Goal: Transaction & Acquisition: Book appointment/travel/reservation

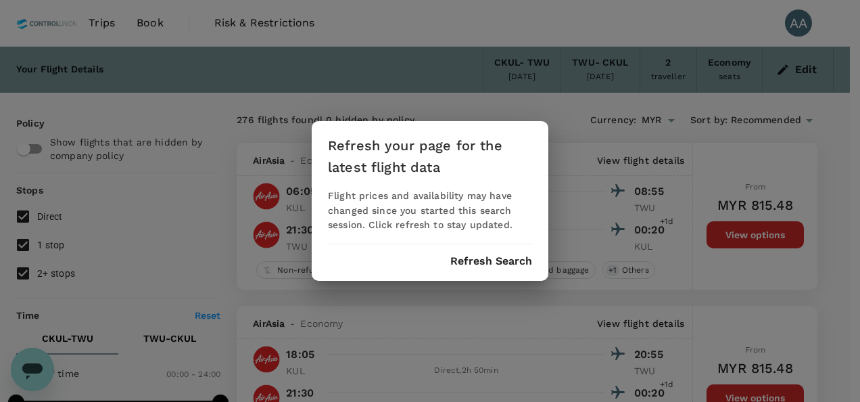
click at [476, 272] on div "Refresh your page for the latest flight data Flight prices and availability may…" at bounding box center [430, 201] width 237 height 160
click at [477, 262] on button "Refresh Search" at bounding box center [492, 261] width 82 height 12
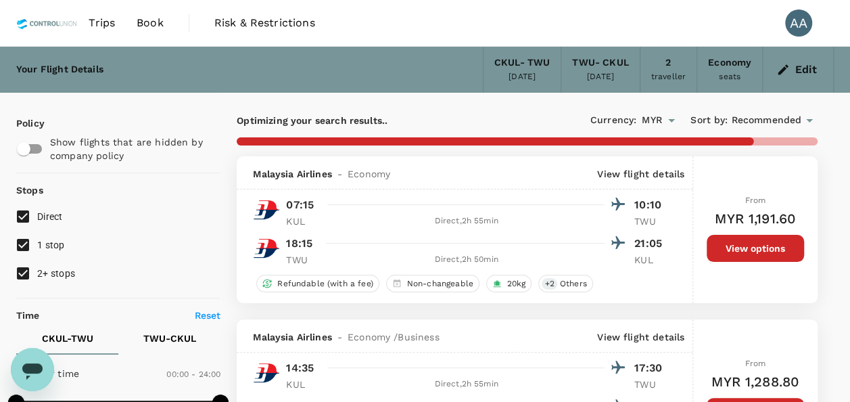
checkbox input "false"
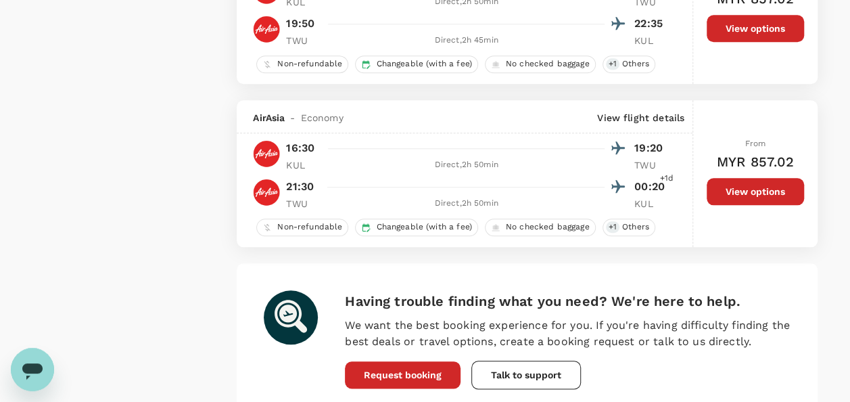
scroll to position [3179, 0]
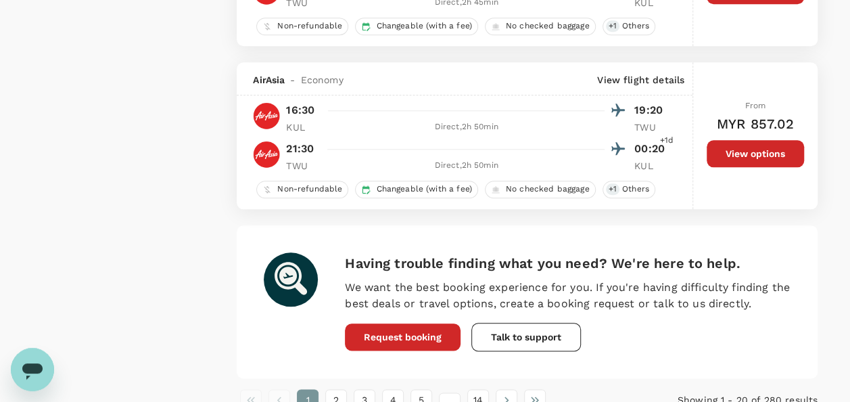
click at [715, 146] on button "View options" at bounding box center [755, 153] width 97 height 27
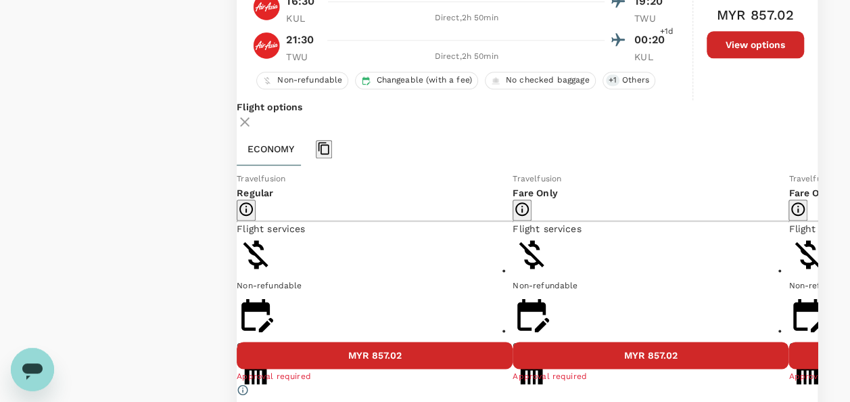
scroll to position [3372, 0]
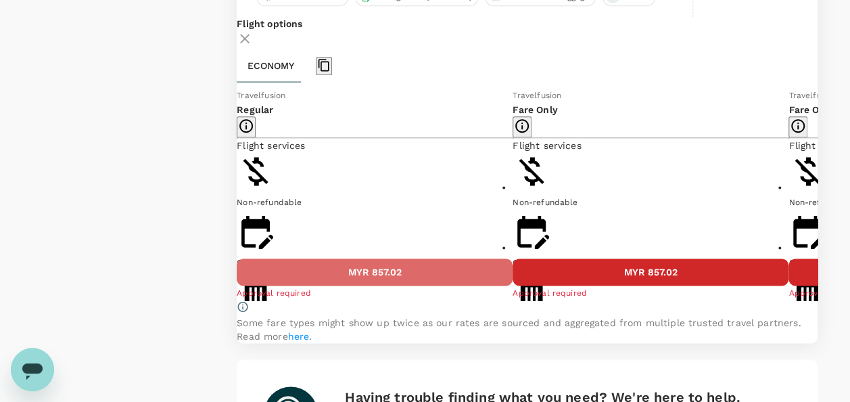
click at [409, 275] on button "MYR 857.02" at bounding box center [375, 271] width 276 height 27
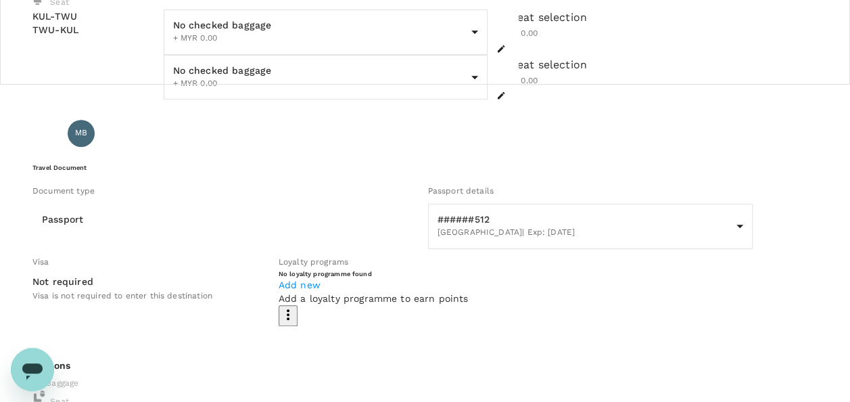
scroll to position [338, 0]
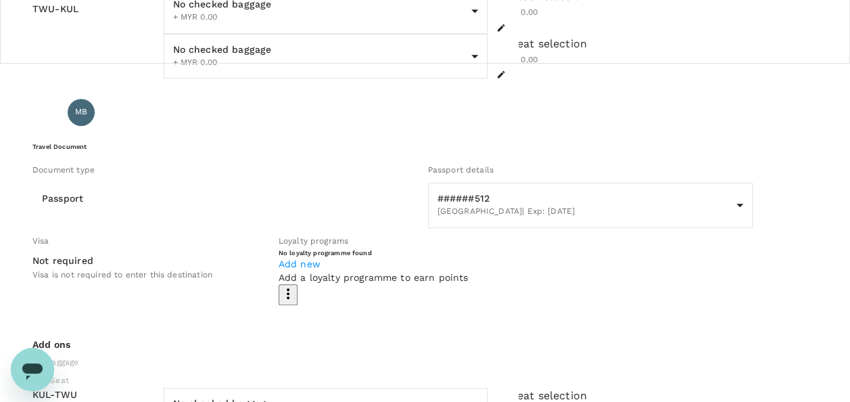
click at [227, 16] on body "Back to flight results Flight review Traveller(s) Traveller 1 : AB AHMAD ZAHARU…" at bounding box center [425, 373] width 850 height 1423
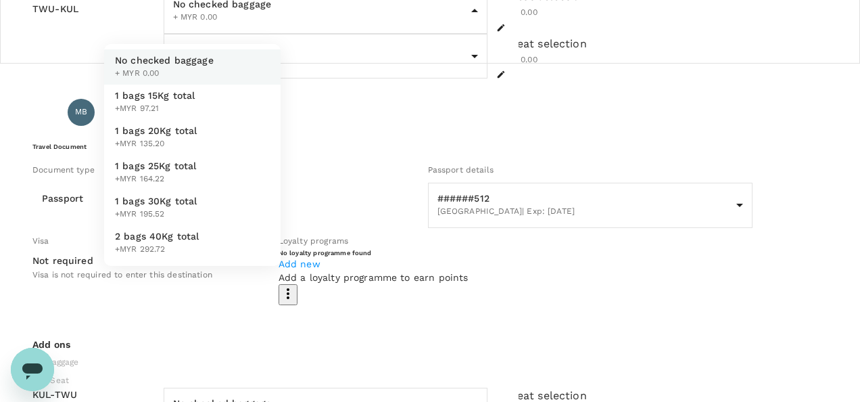
click at [216, 95] on li "1 bags 15Kg total +MYR 97.21" at bounding box center [192, 102] width 177 height 35
type input "1 - 97.21"
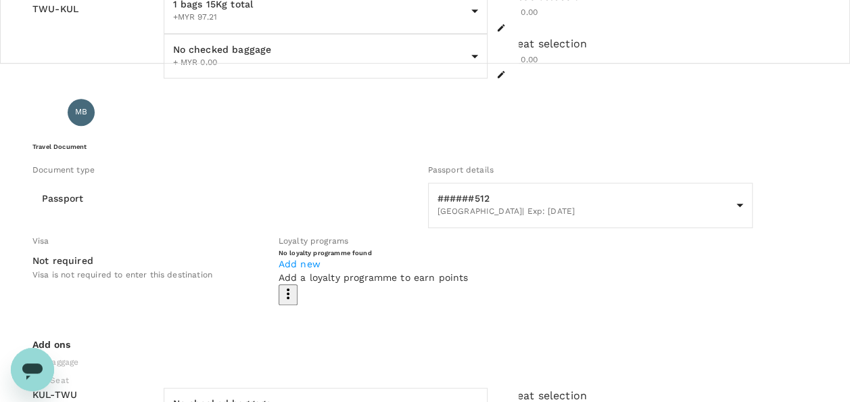
click at [210, 77] on body "Back to flight results Flight review Traveller(s) Traveller 1 : AB AHMAD ZAHARU…" at bounding box center [425, 373] width 850 height 1423
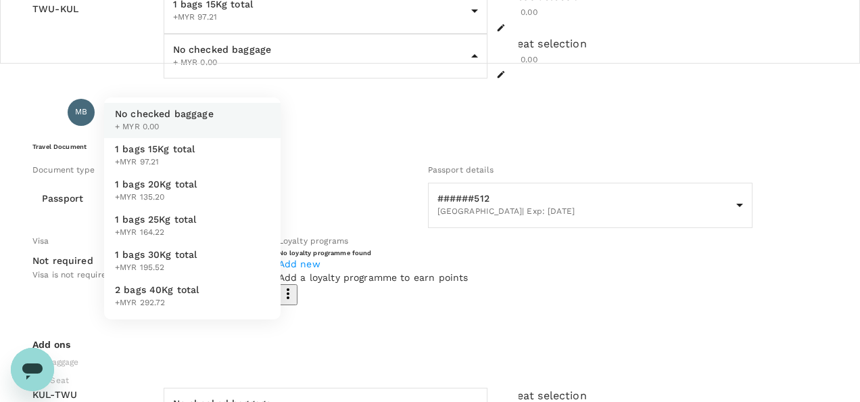
click at [191, 145] on span "1 bags 15Kg total" at bounding box center [155, 149] width 81 height 14
type input "1 - 97.21"
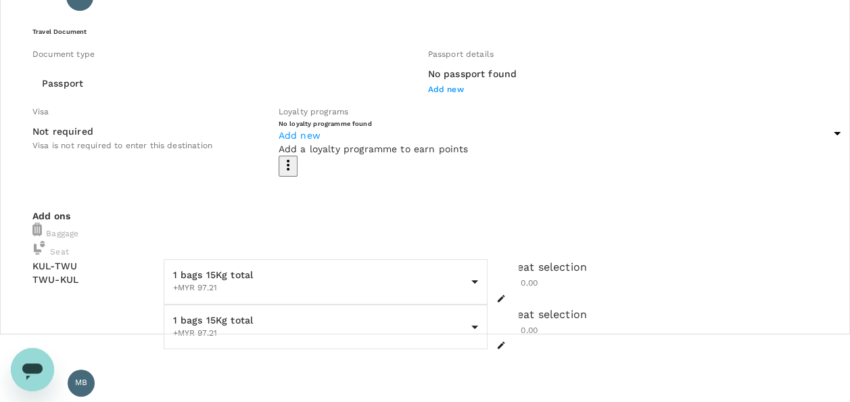
scroll to position [0, 0]
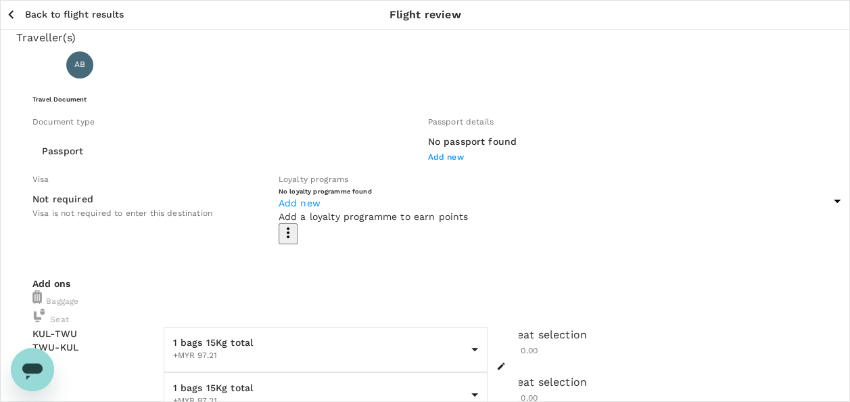
click at [258, 73] on p "AHMAD ZAHARUDDIN BIN ZAHARI" at bounding box center [192, 65] width 186 height 16
click at [267, 73] on p "AHMAD ZAHARUDDIN BIN ZAHARI" at bounding box center [192, 65] width 186 height 16
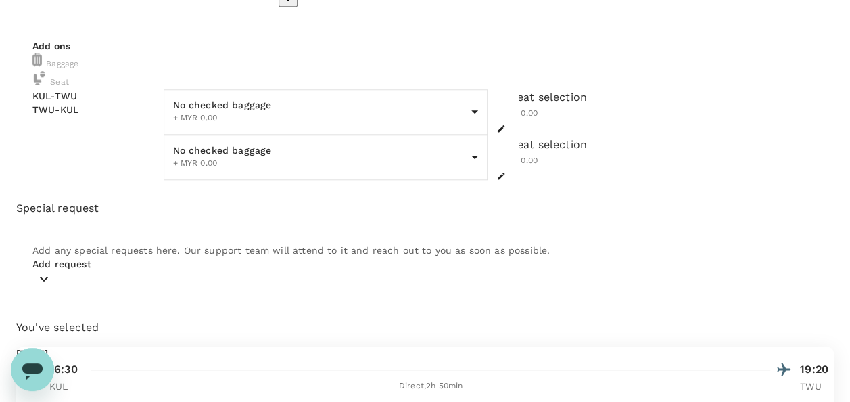
scroll to position [298, 0]
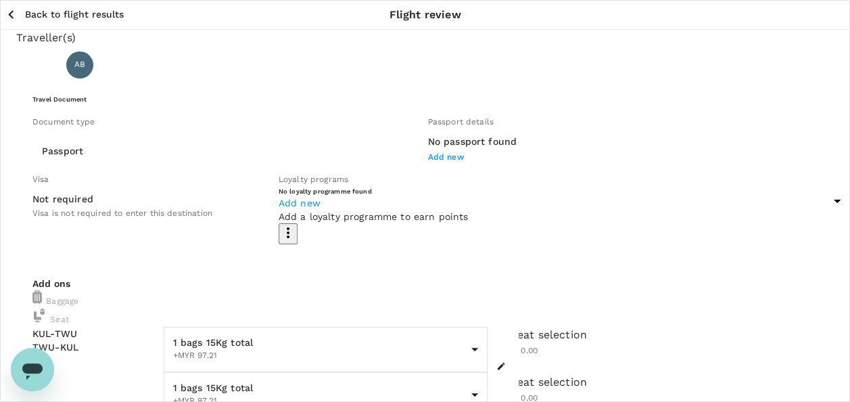
scroll to position [68, 0]
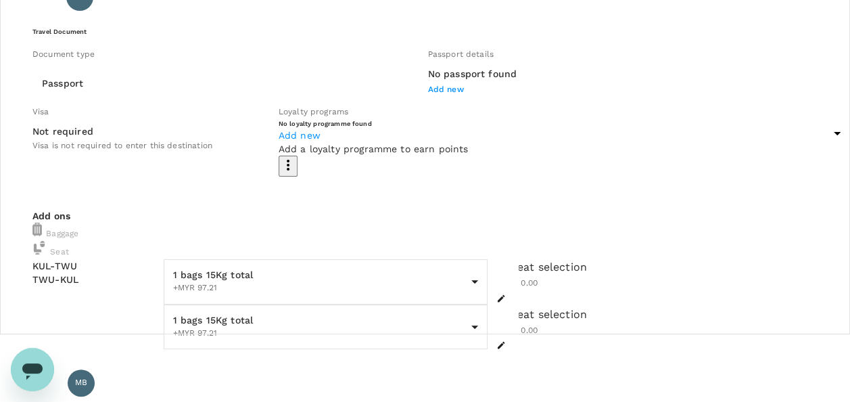
click at [174, 150] on span "Visa is not required to enter this destination" at bounding box center [122, 145] width 180 height 9
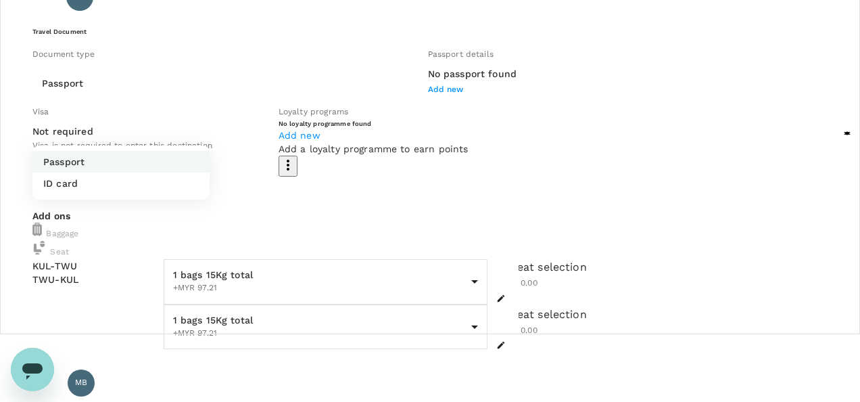
click at [152, 179] on li "ID card" at bounding box center [120, 184] width 177 height 22
type input "Id card"
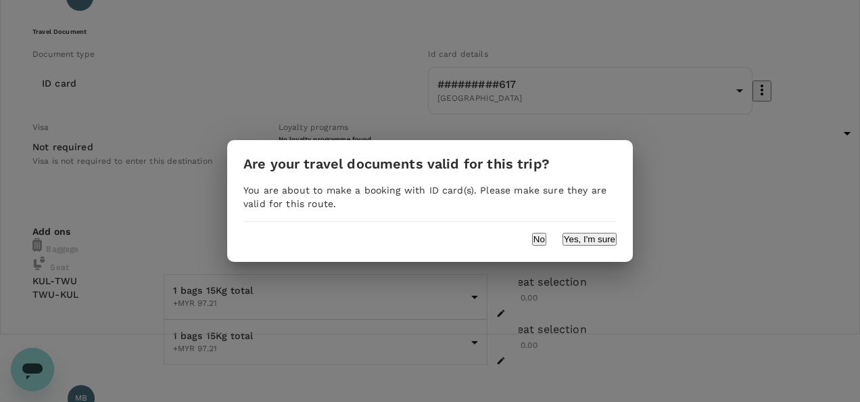
click at [572, 237] on button "Yes, I'm sure" at bounding box center [590, 239] width 54 height 13
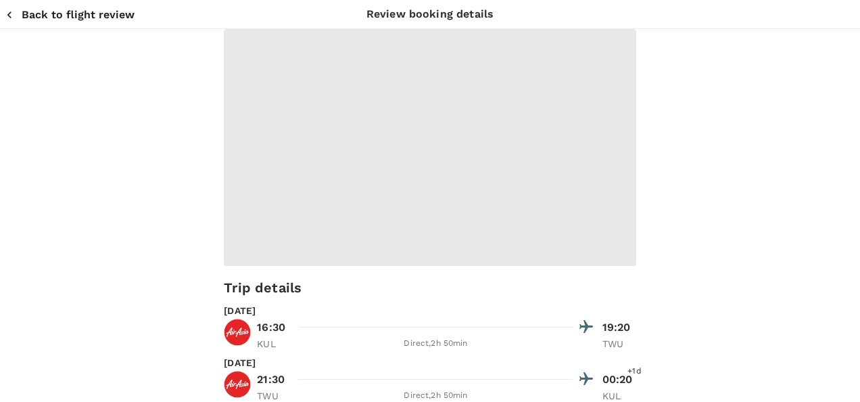
type input "9e254831-a140-43d4-90d9-f4bdc71b84d3"
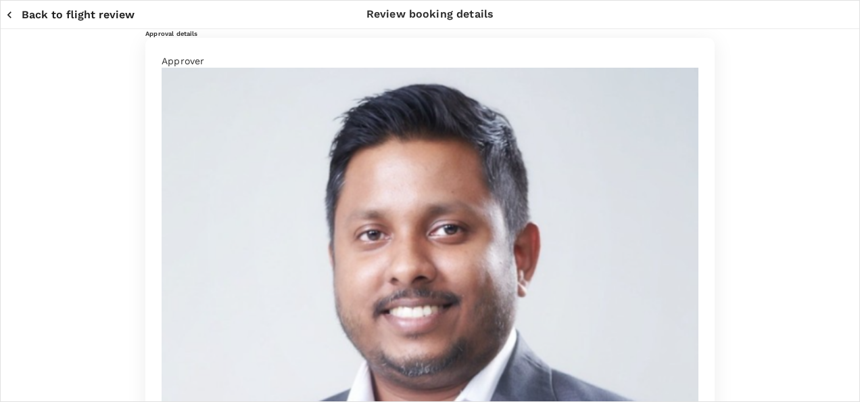
drag, startPoint x: 206, startPoint y: 210, endPoint x: 300, endPoint y: 218, distance: 95.0
type textarea "A"
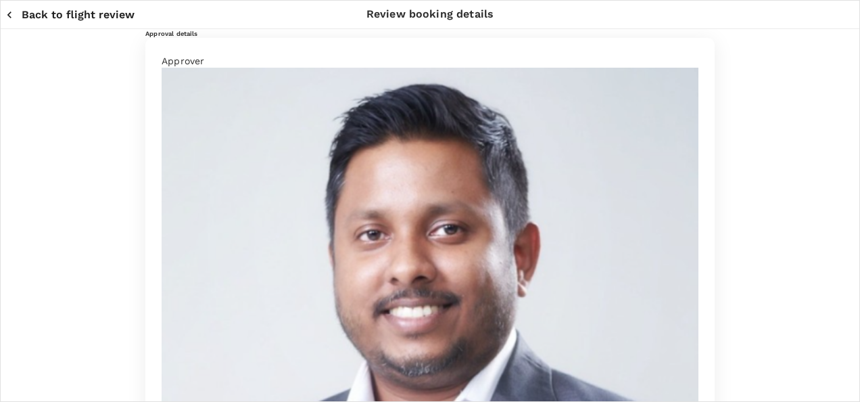
paste textarea "NGC 2025 Tawau Field trip"
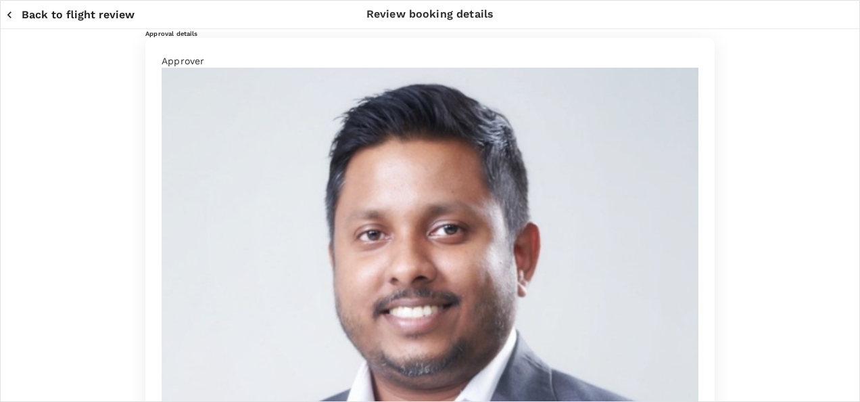
type textarea "Ezani and Zaha to join the NGC 2025 Tawau Field trip Date: 17th - 21st Sept 202…"
drag, startPoint x: 59, startPoint y: 262, endPoint x: 222, endPoint y: 342, distance: 181.8
drag, startPoint x: 91, startPoint y: 260, endPoint x: 15, endPoint y: 170, distance: 117.5
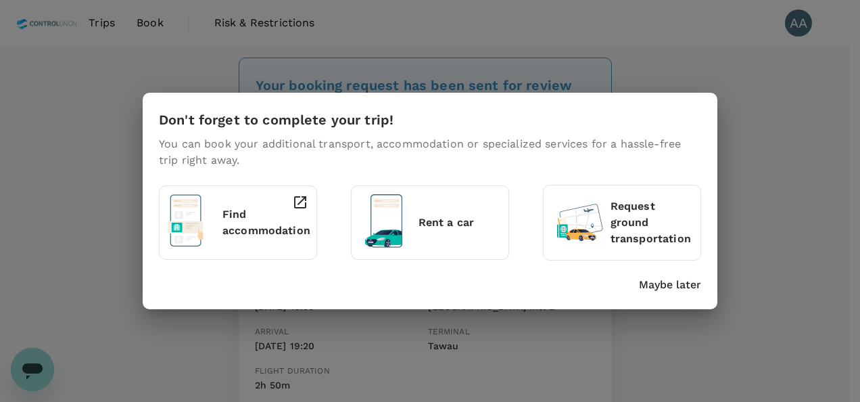
click at [656, 283] on p "Maybe later" at bounding box center [670, 285] width 62 height 16
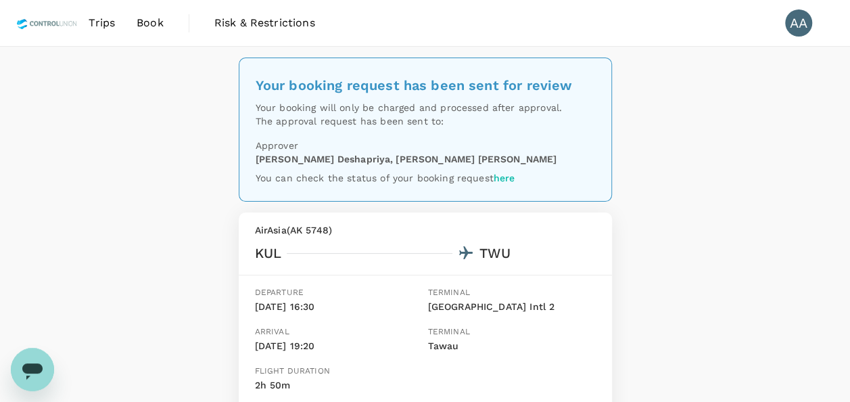
click at [142, 22] on span "Book" at bounding box center [150, 23] width 27 height 16
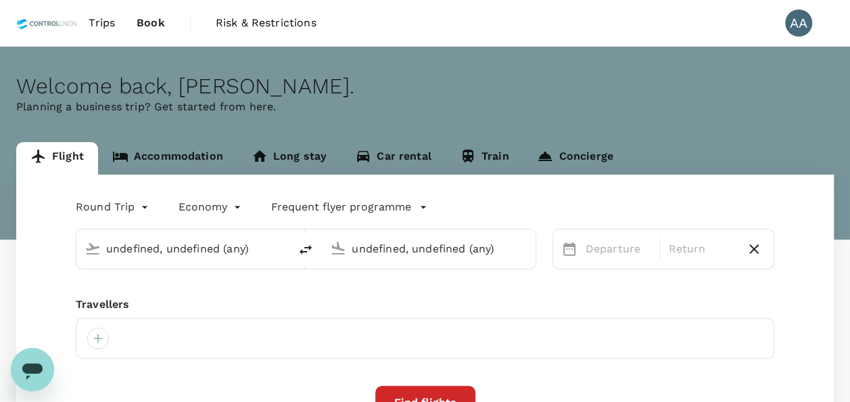
type input "Kuala Lumpur, Malaysia (any)"
type input "Tawau (TWU)"
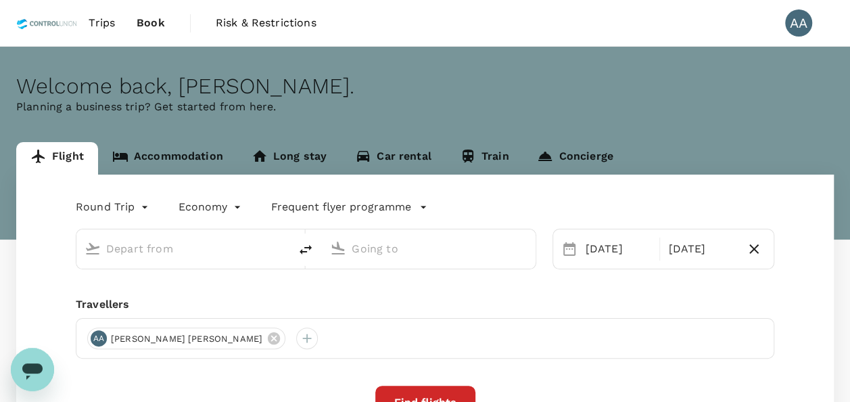
type input "Kuala Lumpur, Malaysia (any)"
type input "Tawau (TWU)"
type input "Kuala Lumpur, Malaysia (any)"
type input "Tawau (TWU)"
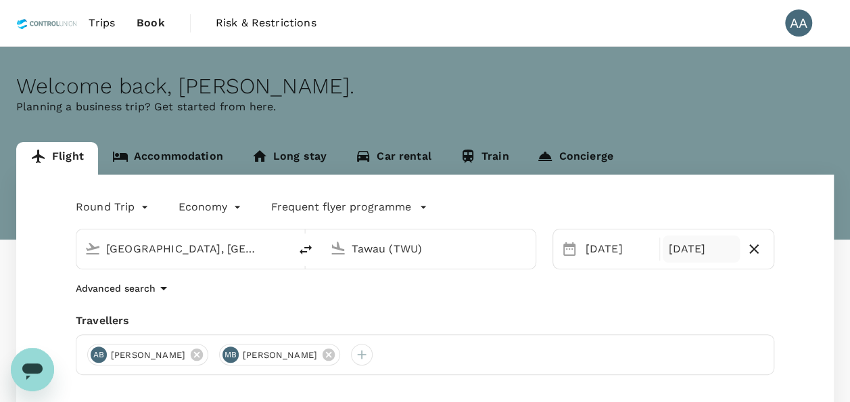
click at [693, 249] on div "[DATE]" at bounding box center [701, 248] width 77 height 27
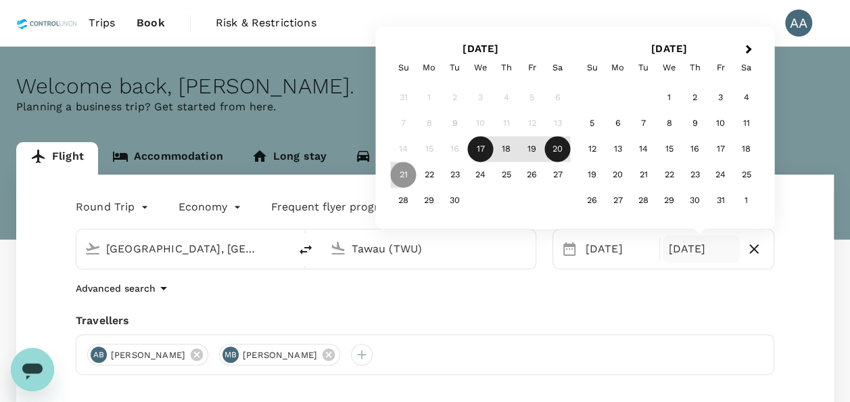
click at [561, 152] on div "20" at bounding box center [558, 150] width 26 height 26
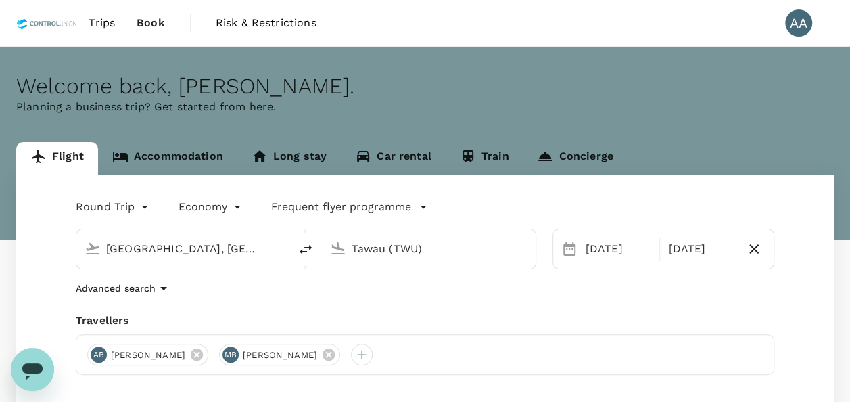
drag, startPoint x: 458, startPoint y: 353, endPoint x: 442, endPoint y: 353, distance: 15.6
click at [336, 353] on icon at bounding box center [328, 354] width 15 height 15
click at [203, 353] on icon at bounding box center [197, 354] width 12 height 12
click at [97, 348] on div at bounding box center [98, 355] width 22 height 22
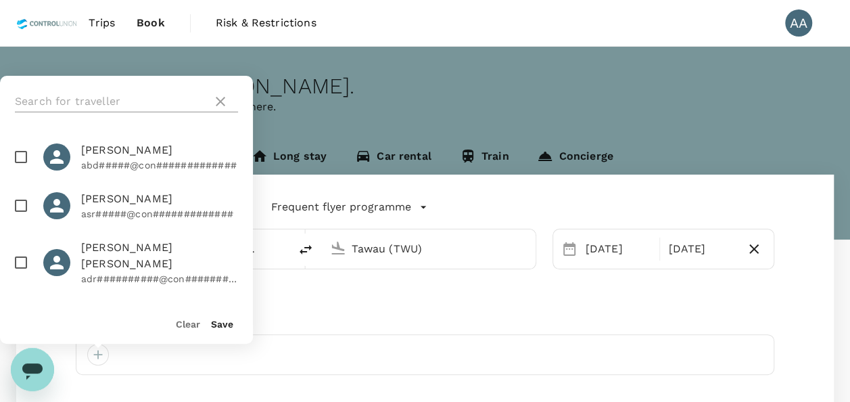
click at [88, 103] on input "text" at bounding box center [111, 102] width 192 height 22
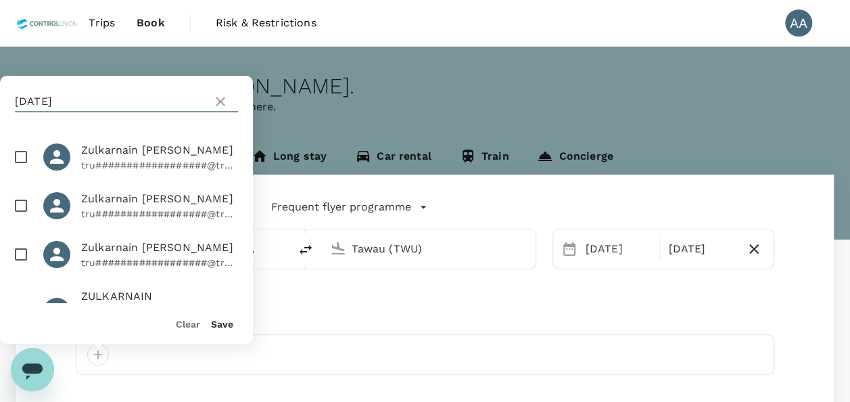
scroll to position [30, 0]
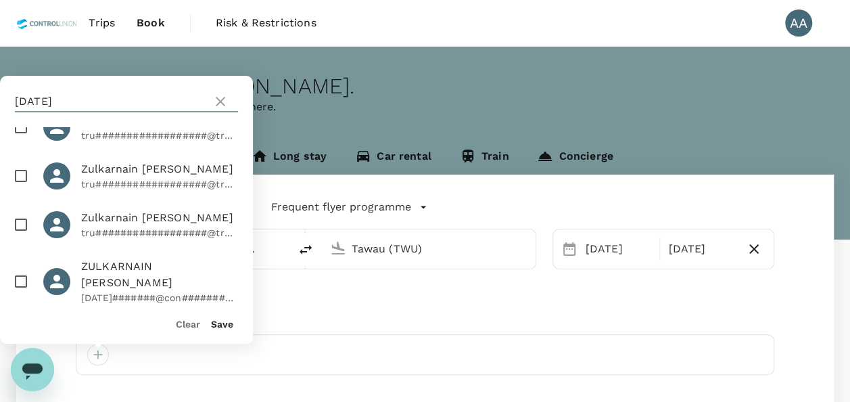
type input "zul"
click at [30, 269] on input "checkbox" at bounding box center [21, 281] width 28 height 28
checkbox input "true"
click at [213, 325] on button "Save" at bounding box center [222, 324] width 22 height 11
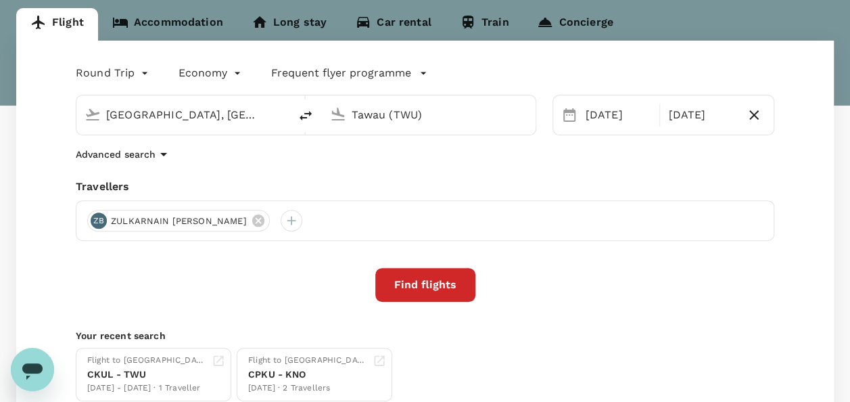
scroll to position [135, 0]
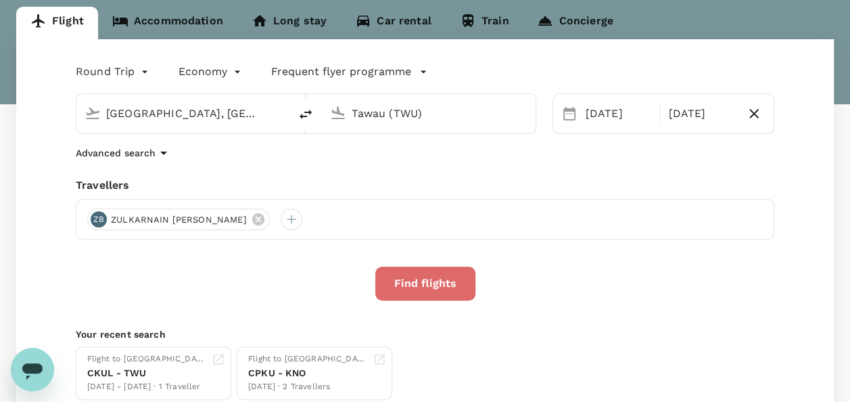
click at [398, 287] on button "Find flights" at bounding box center [425, 284] width 100 height 34
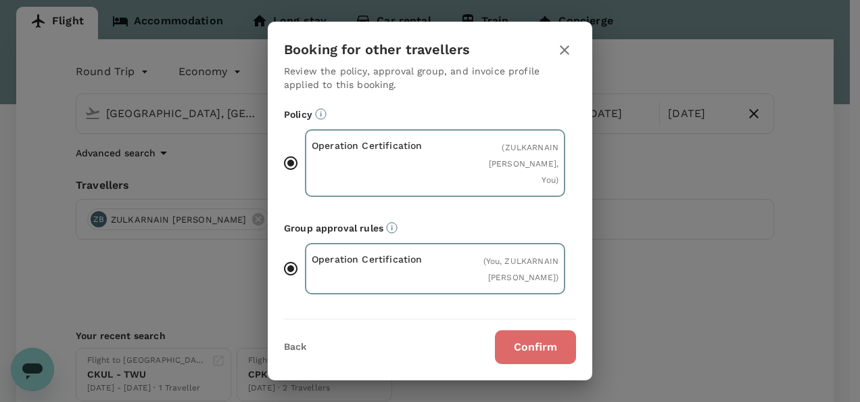
click at [535, 338] on button "Confirm" at bounding box center [535, 347] width 81 height 34
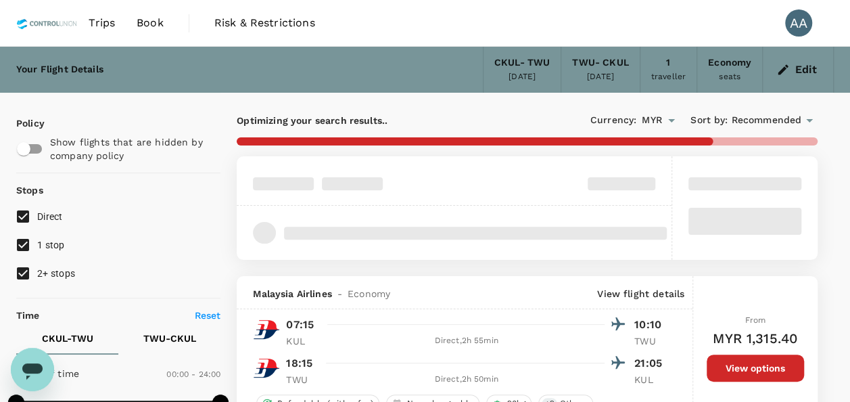
type input "475"
checkbox input "false"
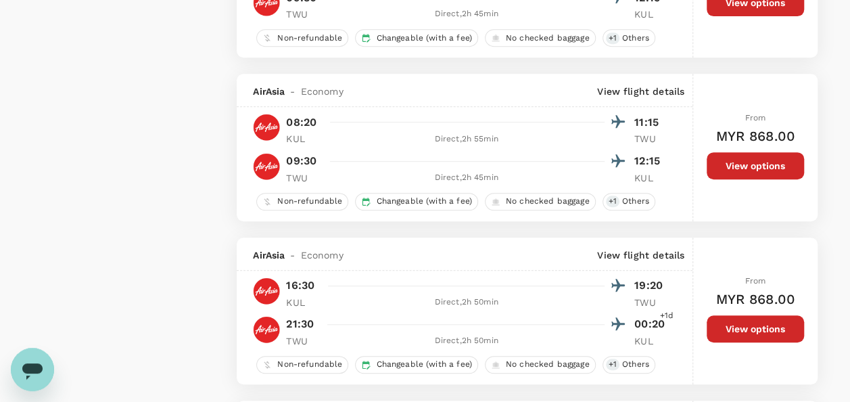
scroll to position [2909, 0]
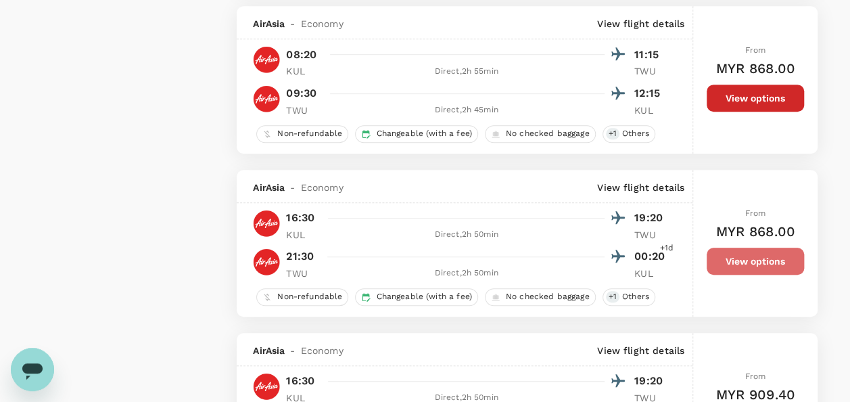
click at [762, 252] on button "View options" at bounding box center [755, 261] width 97 height 27
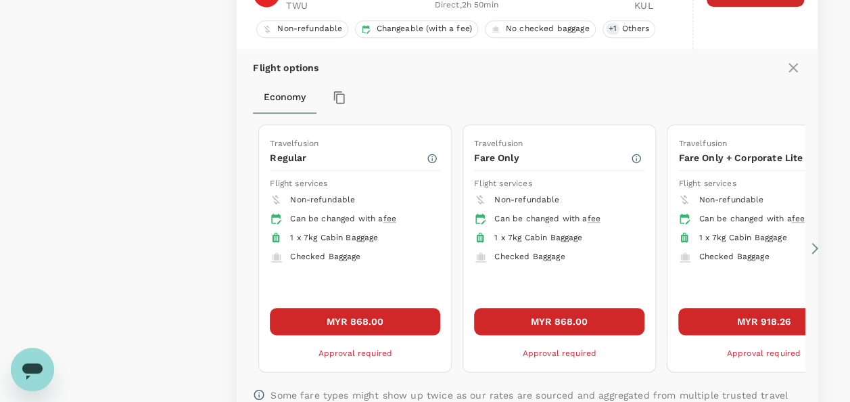
scroll to position [3209, 0]
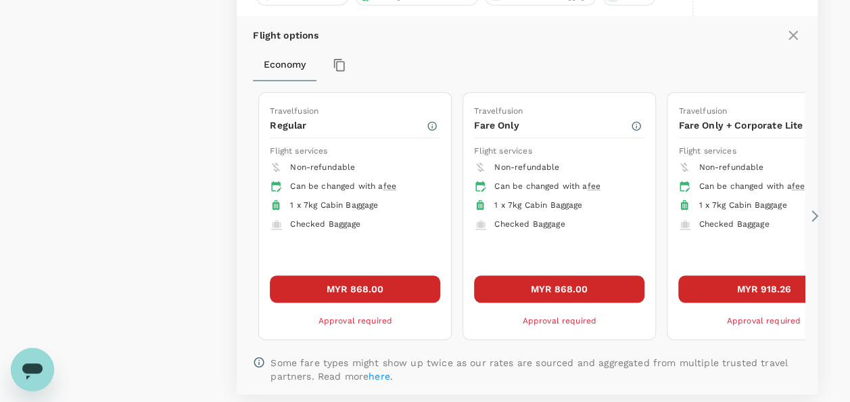
click at [364, 280] on button "MYR 868.00" at bounding box center [355, 288] width 170 height 27
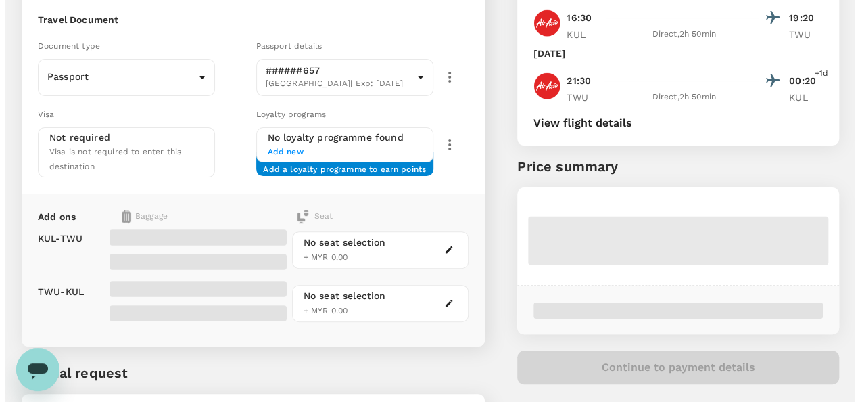
scroll to position [135, 0]
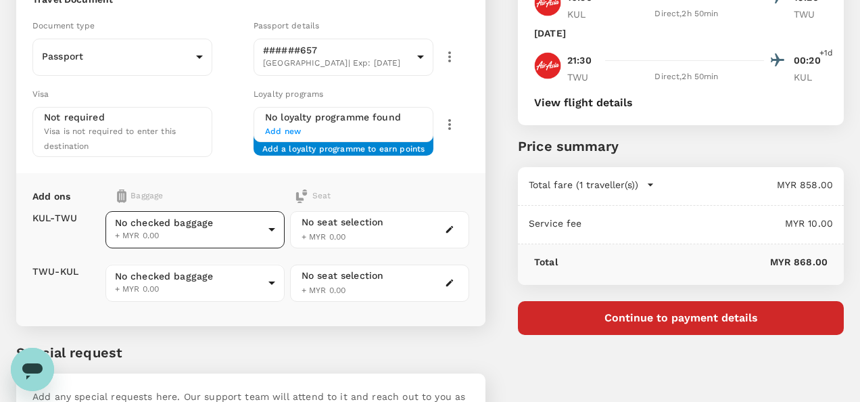
click at [214, 222] on body "Back to flight results Flight review Traveller(s) Traveller 1 : ZB ZULKARNAIN B…" at bounding box center [430, 189] width 860 height 648
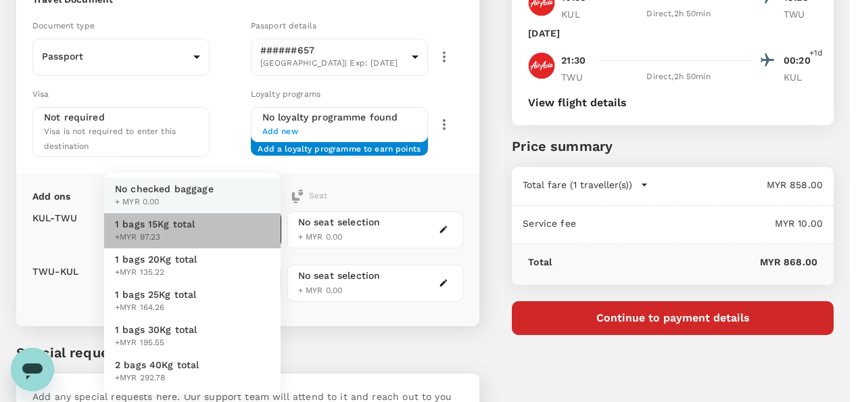
click at [194, 235] on li "1 bags 15Kg total +MYR 97.23" at bounding box center [192, 230] width 177 height 35
type input "1 - 97.23"
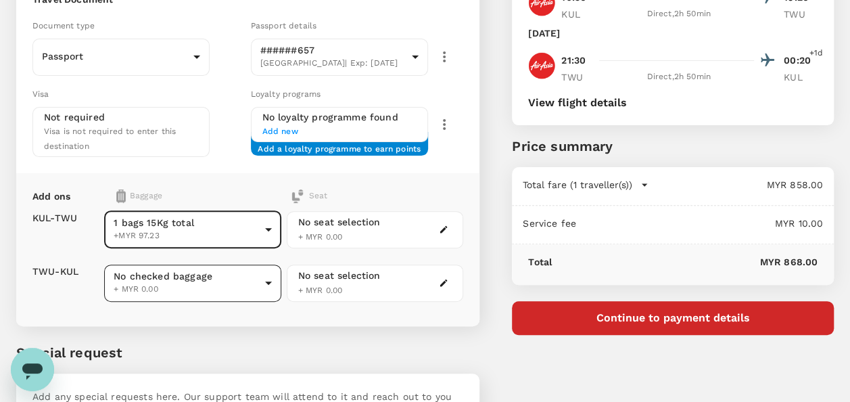
click at [208, 278] on body "Back to flight results Flight review Traveller(s) Traveller 1 : ZB ZULKARNAIN B…" at bounding box center [425, 189] width 850 height 648
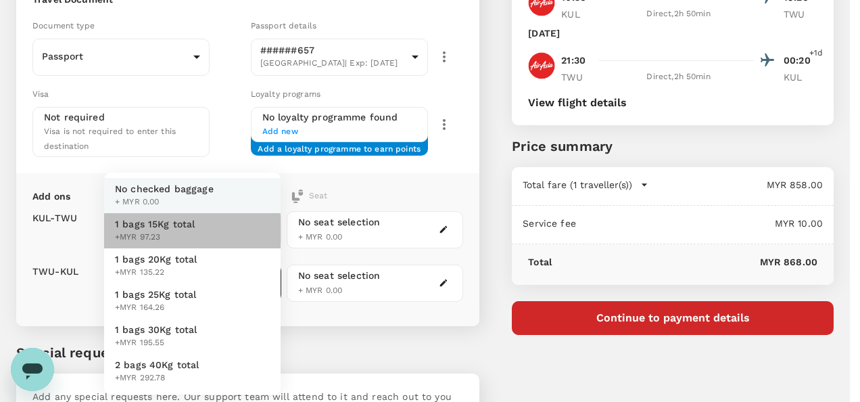
click at [190, 227] on span "1 bags 15Kg total" at bounding box center [155, 224] width 81 height 14
type input "1 - 97.23"
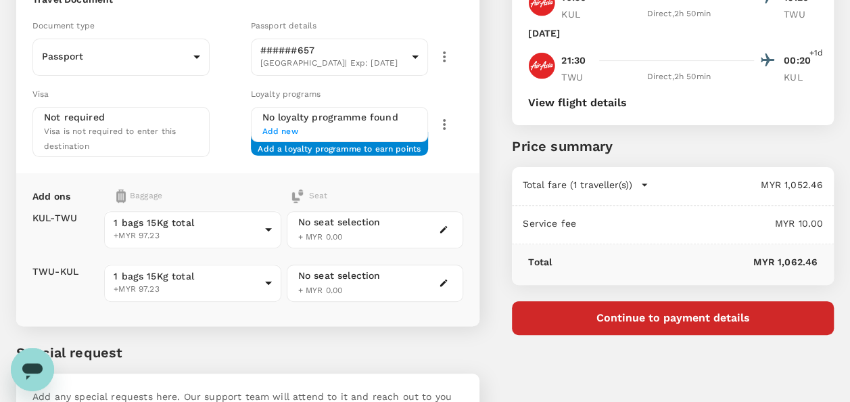
click at [694, 317] on button "Continue to payment details" at bounding box center [673, 318] width 322 height 34
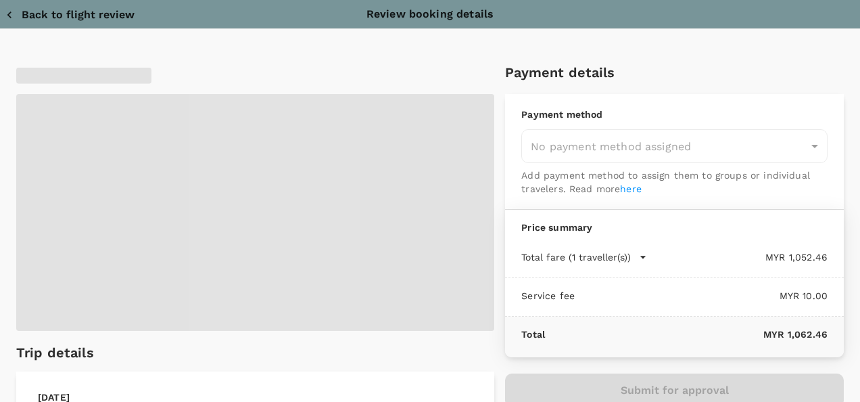
type input "9e254831-a140-43d4-90d9-f4bdc71b84d3"
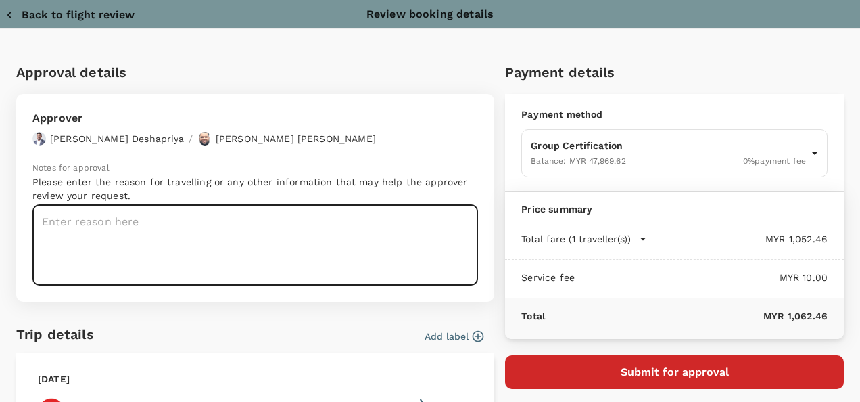
click at [203, 246] on textarea at bounding box center [255, 245] width 446 height 81
paste textarea "Ezani and Zaha to join the NGC 2025 Tawau Field trip Date: 17th - 21st Sept 202…"
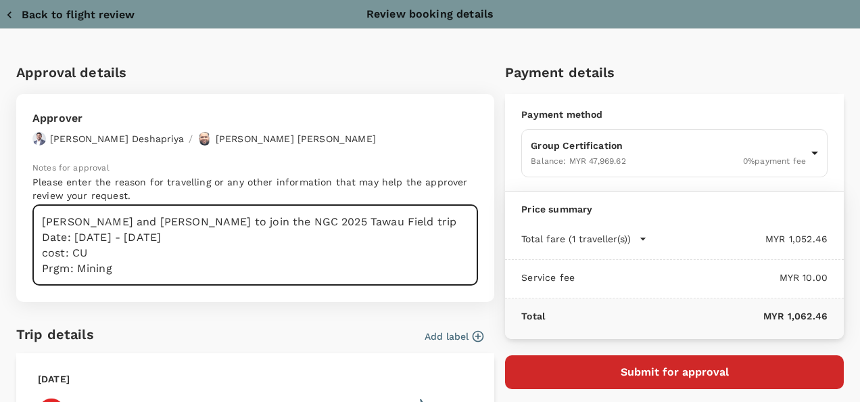
drag, startPoint x: 124, startPoint y: 221, endPoint x: -1, endPoint y: 221, distance: 125.8
click at [0, 221] on html "Back to flight results Flight review Traveller(s) Traveller 1 : ZB ZULKARNAIN B…" at bounding box center [430, 189] width 860 height 648
click at [129, 242] on textarea "En ZUl to join the NGC 2025 Tawau Field trip Date: 17th - 21st Sept 2025 cost: …" at bounding box center [255, 245] width 446 height 81
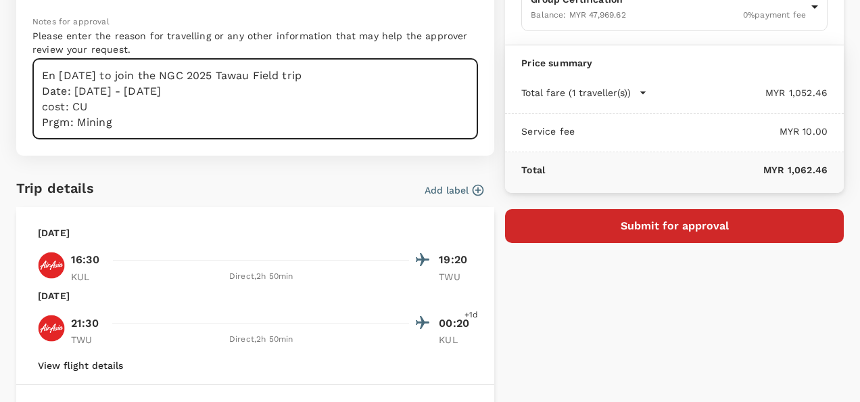
scroll to position [203, 0]
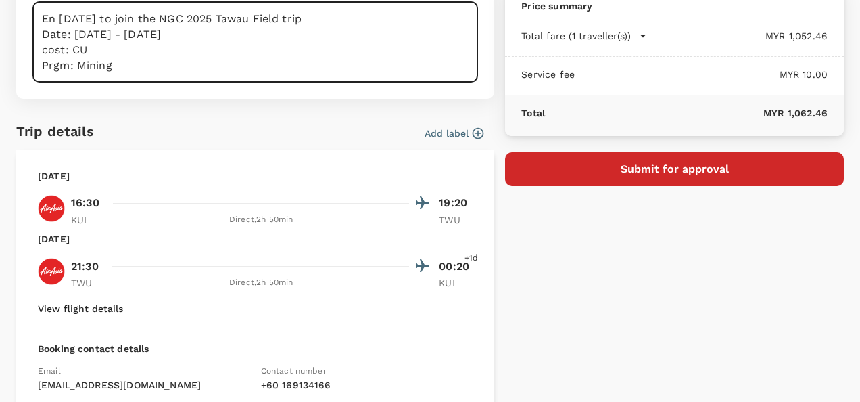
type textarea "En Zul to join the NGC 2025 Tawau Field trip Date: 17th - 20th Sept 2025 cost: …"
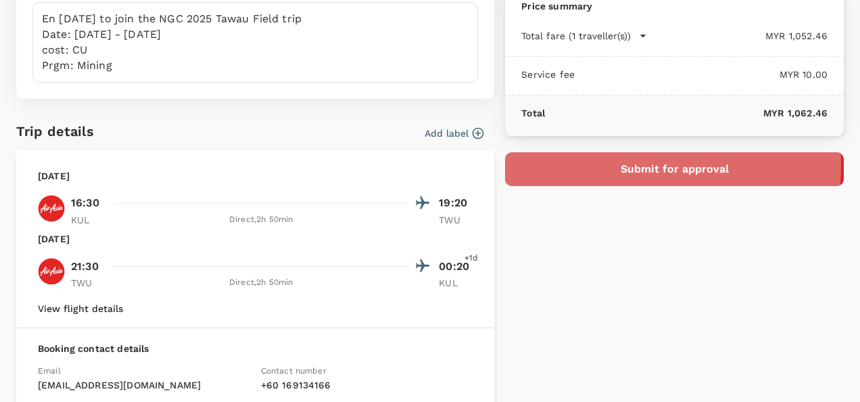
click at [597, 164] on button "Submit for approval" at bounding box center [674, 169] width 339 height 34
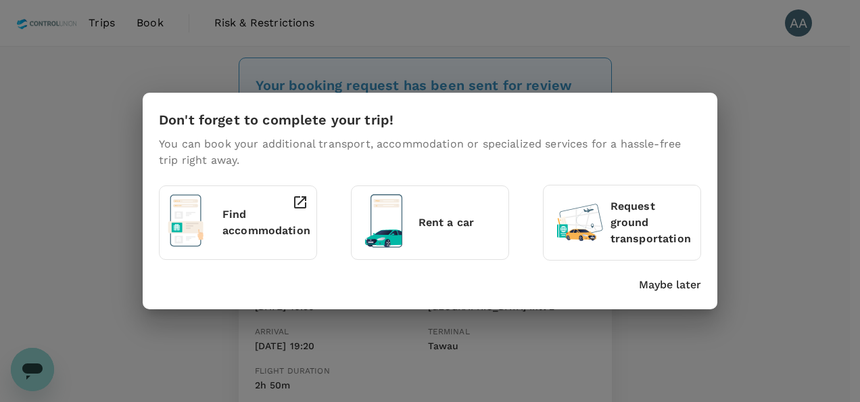
click at [253, 218] on p "Find accommodation" at bounding box center [267, 222] width 88 height 32
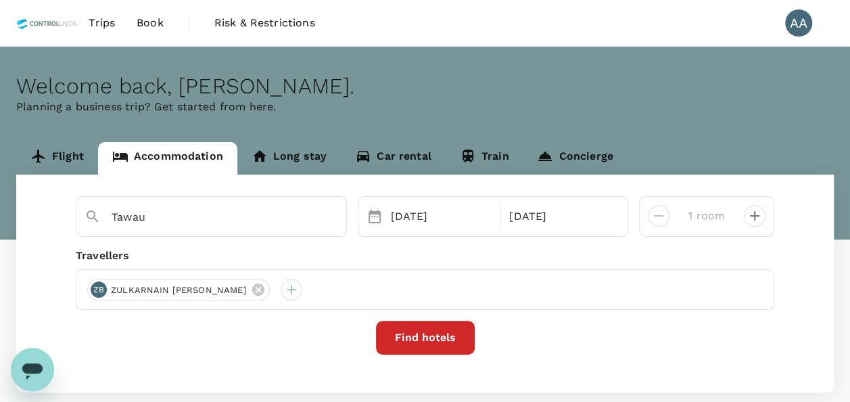
click at [281, 294] on div at bounding box center [292, 290] width 22 height 22
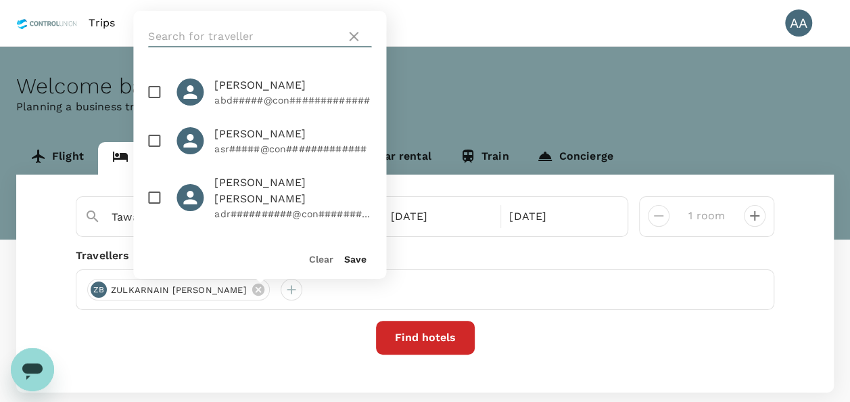
click at [260, 31] on input "text" at bounding box center [244, 37] width 192 height 22
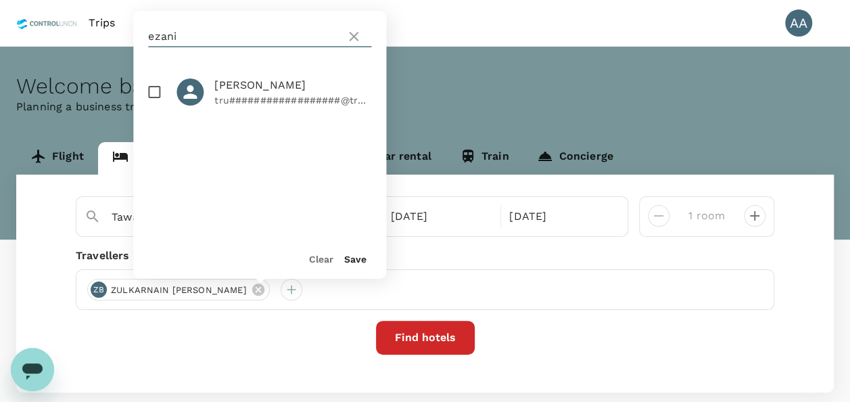
type input "ezani"
click at [153, 96] on input "checkbox" at bounding box center [154, 92] width 28 height 28
checkbox input "true"
click at [354, 260] on button "Save" at bounding box center [355, 259] width 22 height 11
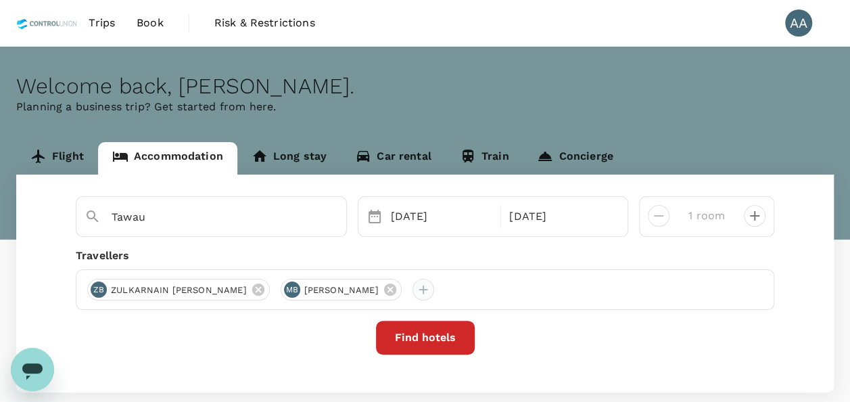
click at [434, 287] on div at bounding box center [424, 290] width 22 height 22
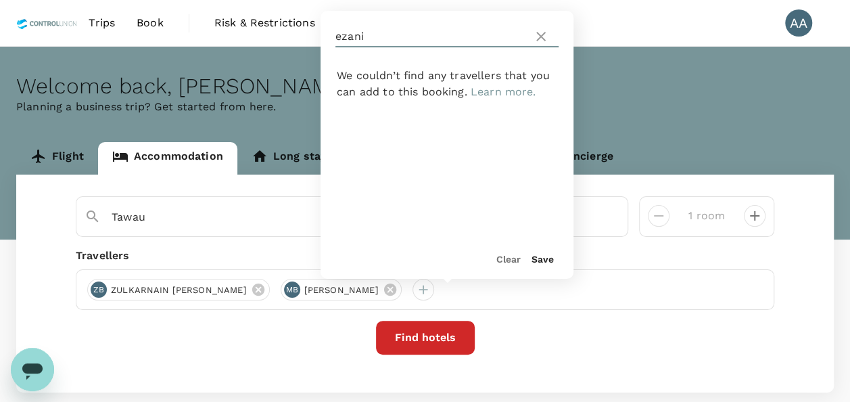
drag, startPoint x: 371, startPoint y: 34, endPoint x: 261, endPoint y: 32, distance: 109.6
click at [261, 32] on div "Trips Book Risk & Restrictions AA Welcome back , [PERSON_NAME] . Planning a bus…" at bounding box center [425, 239] width 850 height 478
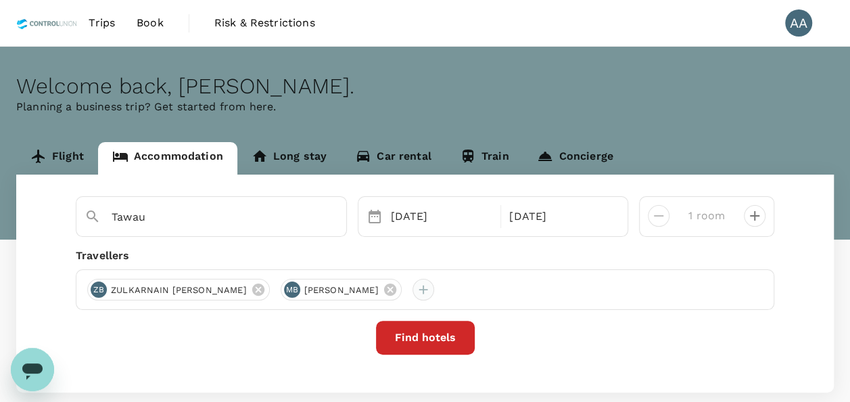
click at [434, 292] on div at bounding box center [424, 290] width 22 height 22
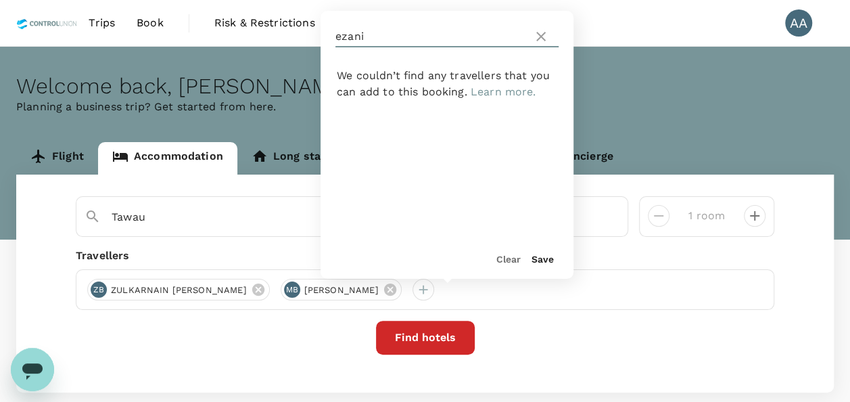
drag, startPoint x: 359, startPoint y: 35, endPoint x: 292, endPoint y: 19, distance: 68.3
click at [301, 31] on div "Trips Book Risk & Restrictions AA Welcome back , [PERSON_NAME] . Planning a bus…" at bounding box center [425, 239] width 850 height 478
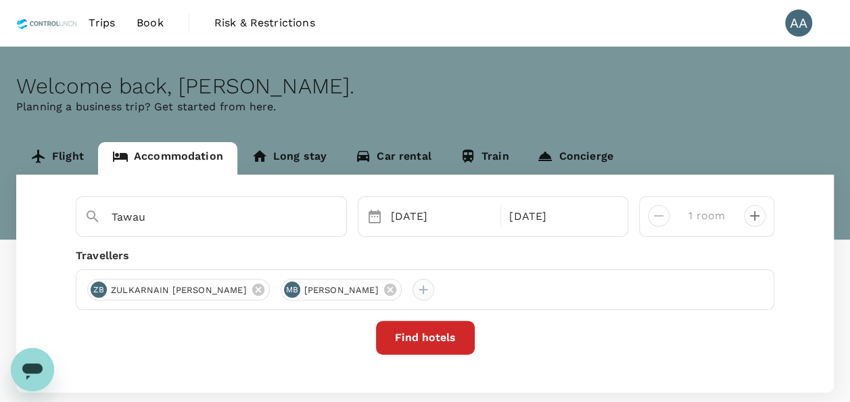
click at [434, 288] on div at bounding box center [424, 290] width 22 height 22
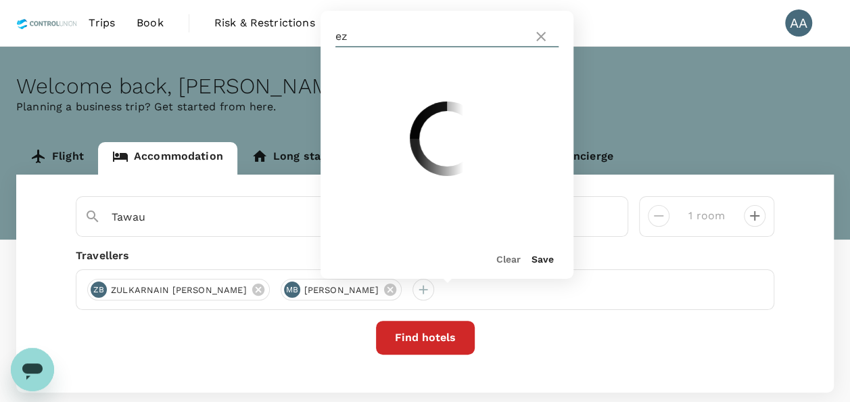
type input "e"
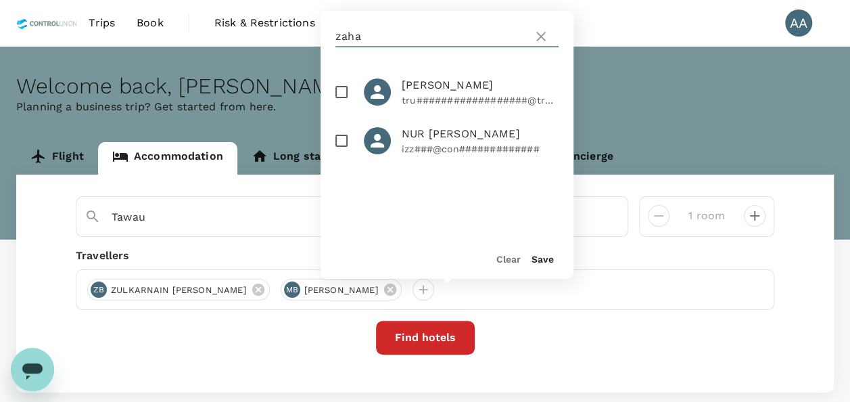
type input "zaha"
click at [336, 95] on input "checkbox" at bounding box center [341, 92] width 28 height 28
checkbox input "true"
click at [545, 260] on button "Save" at bounding box center [543, 259] width 22 height 11
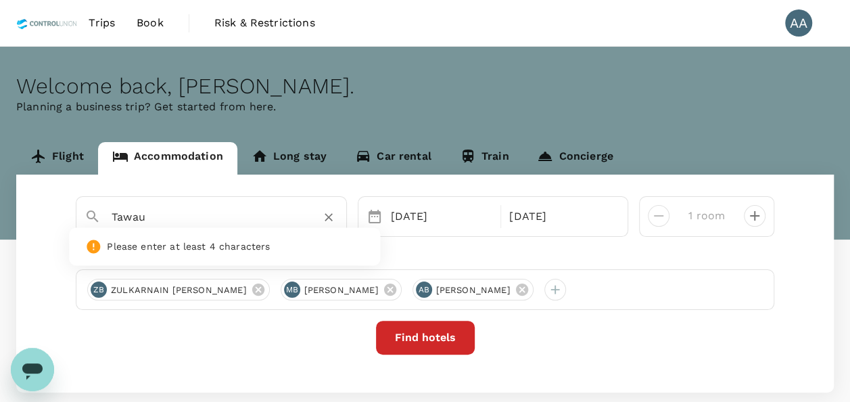
drag, startPoint x: 248, startPoint y: 220, endPoint x: 96, endPoint y: 208, distance: 152.0
click at [96, 208] on div "Tawau" at bounding box center [206, 211] width 265 height 35
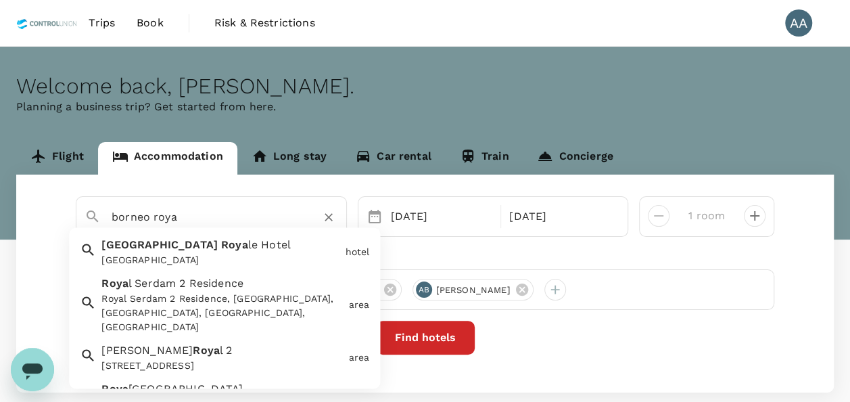
click at [253, 249] on div "[GEOGRAPHIC_DATA] [GEOGRAPHIC_DATA]" at bounding box center [218, 250] width 244 height 36
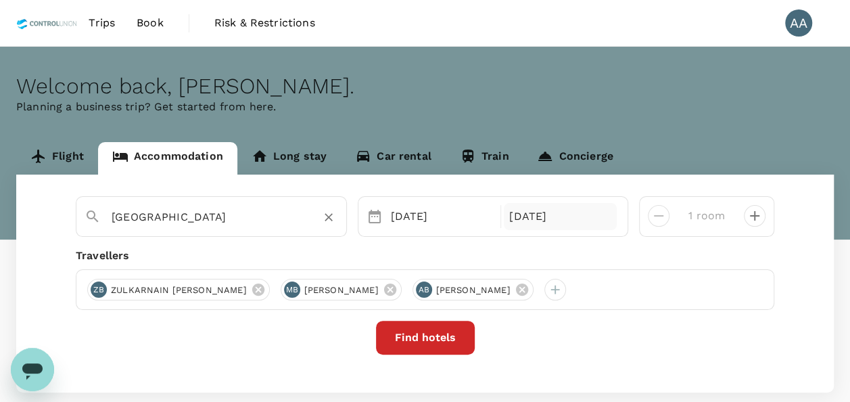
type input "[GEOGRAPHIC_DATA]"
click at [555, 210] on div "[DATE]" at bounding box center [560, 216] width 113 height 27
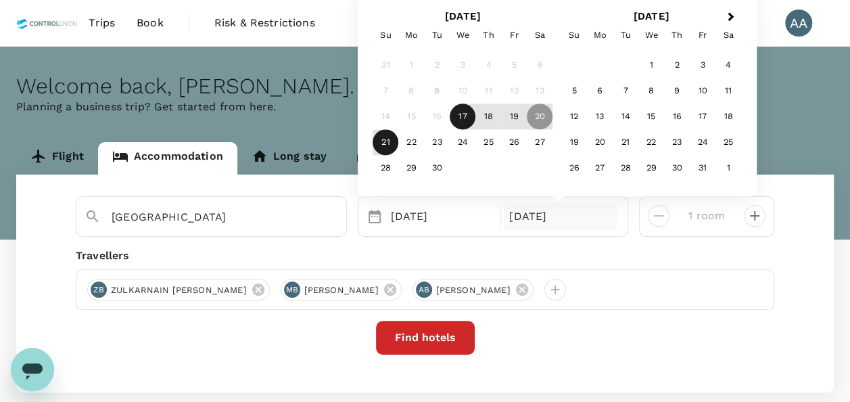
click at [384, 149] on div "21" at bounding box center [386, 143] width 26 height 26
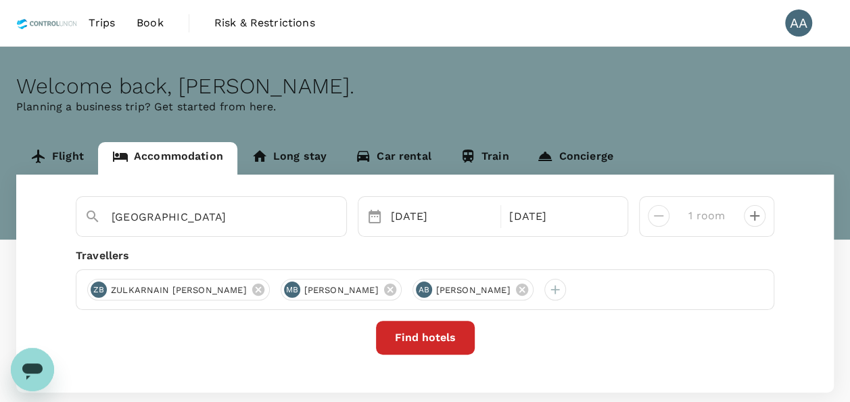
click at [738, 215] on div at bounding box center [749, 210] width 32 height 32
click at [744, 215] on div at bounding box center [749, 210] width 32 height 32
click at [752, 215] on icon "decrease" at bounding box center [754, 215] width 9 height 9
type input "3 rooms"
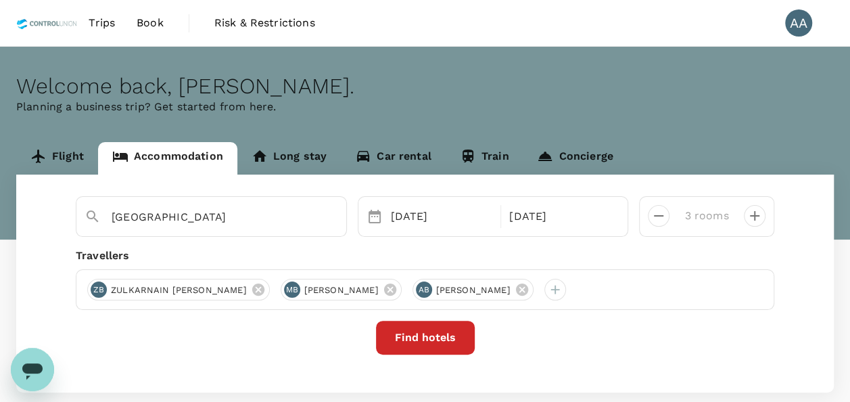
click at [418, 338] on button "Find hotels" at bounding box center [425, 338] width 99 height 34
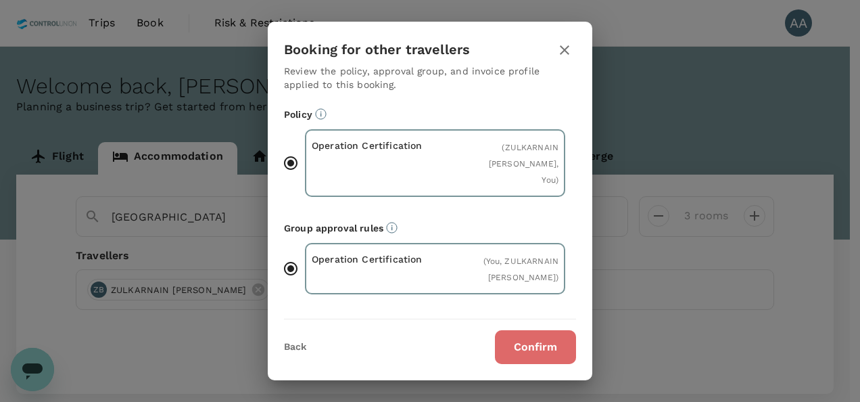
click at [526, 342] on button "Confirm" at bounding box center [535, 347] width 81 height 34
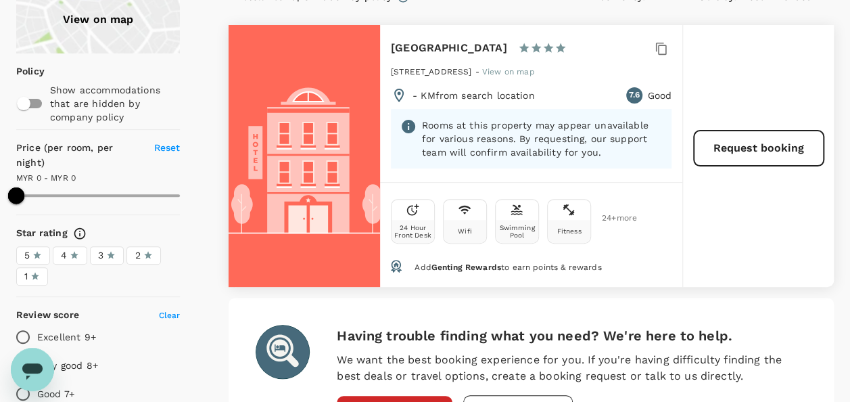
scroll to position [135, 0]
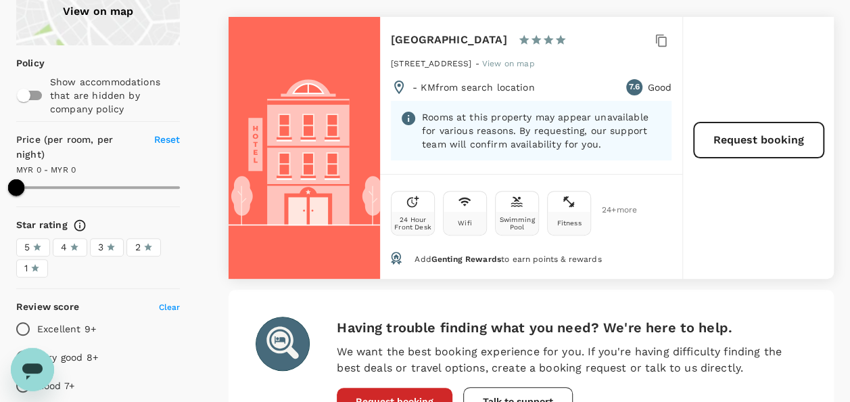
drag, startPoint x: 57, startPoint y: 714, endPoint x: 46, endPoint y: 367, distance: 347.9
click at [46, 367] on div "Open messaging window" at bounding box center [32, 369] width 41 height 41
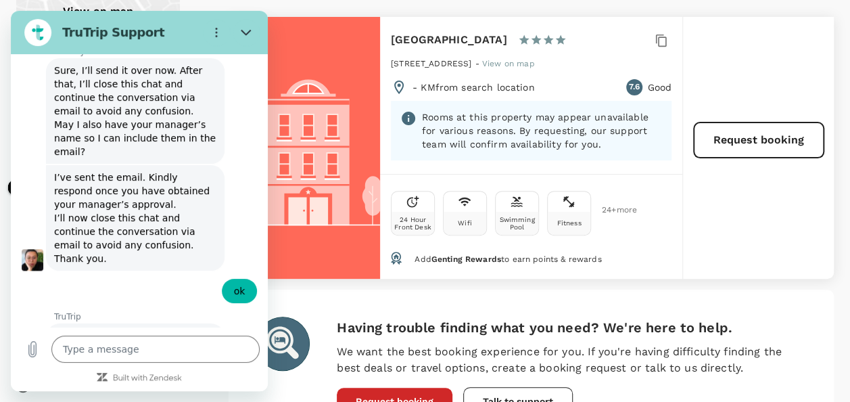
scroll to position [5676, 0]
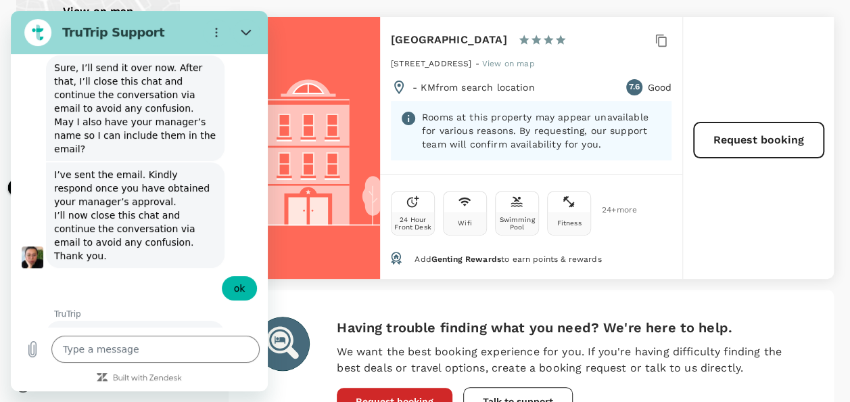
type input "[PERSON_NAME] A/[PERSON_NAME]"
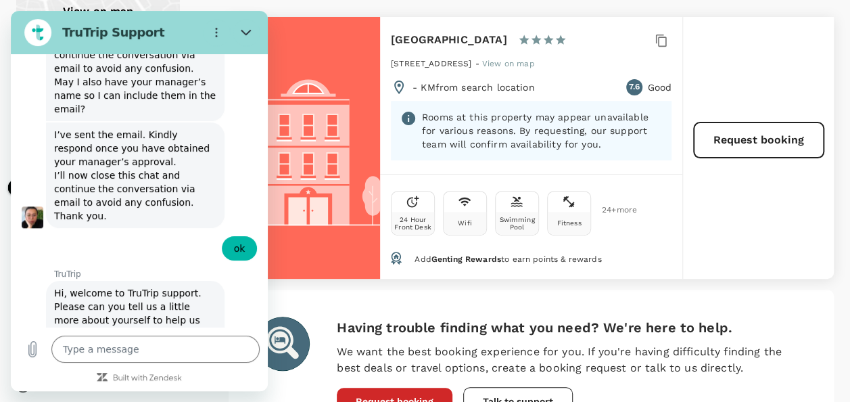
scroll to position [5733, 0]
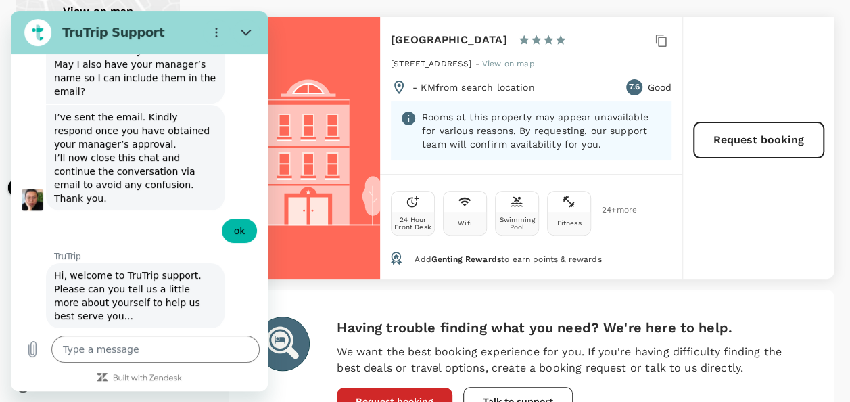
type input "[EMAIL_ADDRESS][DOMAIN_NAME]"
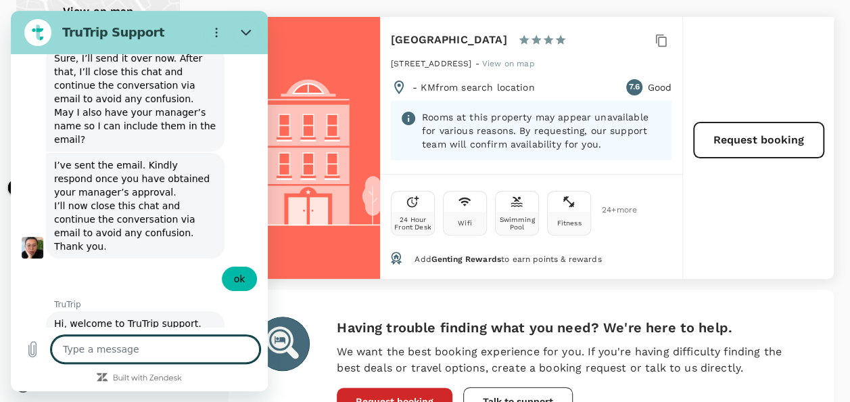
scroll to position [5715, 0]
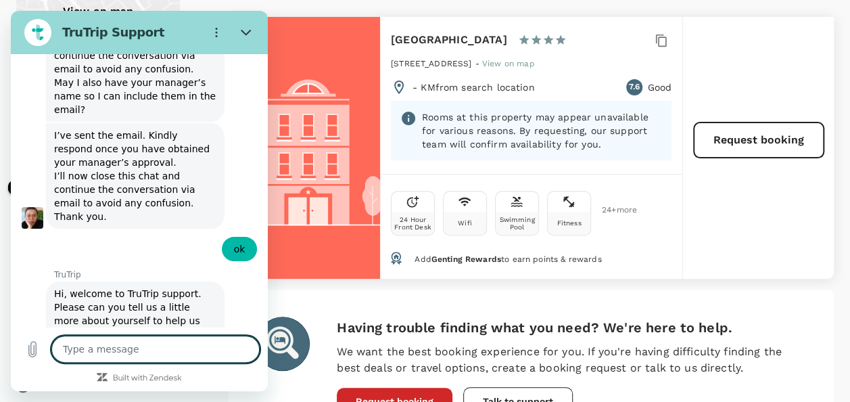
type textarea "x"
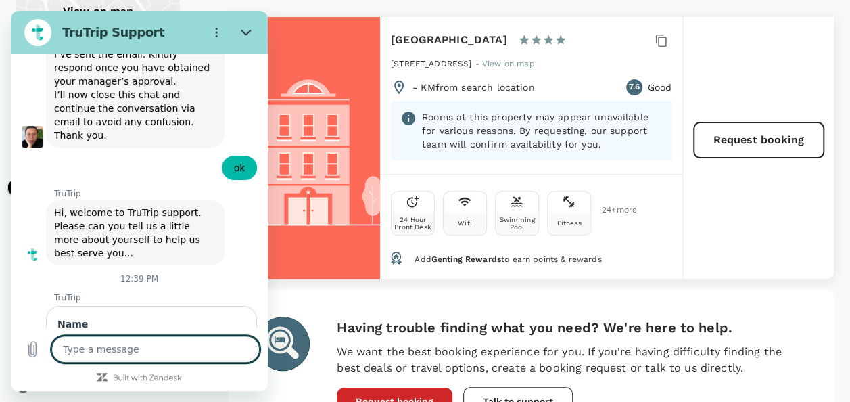
scroll to position [5799, 0]
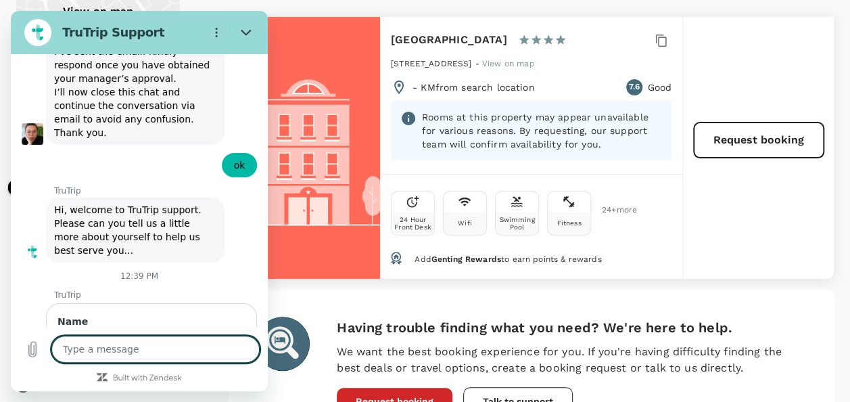
click at [188, 348] on textarea at bounding box center [155, 349] width 208 height 27
drag, startPoint x: 392, startPoint y: 39, endPoint x: 501, endPoint y: 39, distance: 109.6
click at [501, 39] on div "Borneo Royale Hotel 1 Star 2 Stars 3 Stars 4 Stars 5 Stars" at bounding box center [485, 39] width 188 height 19
copy h6 "[GEOGRAPHIC_DATA]"
drag, startPoint x: 117, startPoint y: 359, endPoint x: 129, endPoint y: 358, distance: 11.6
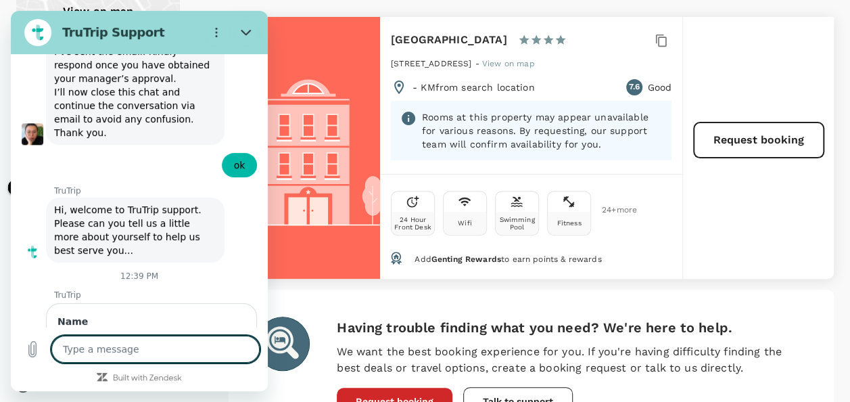
click at [118, 359] on textarea at bounding box center [155, 349] width 208 height 27
paste textarea "[GEOGRAPHIC_DATA]"
type textarea "[GEOGRAPHIC_DATA]"
type textarea "x"
type textarea "[GEOGRAPHIC_DATA]"
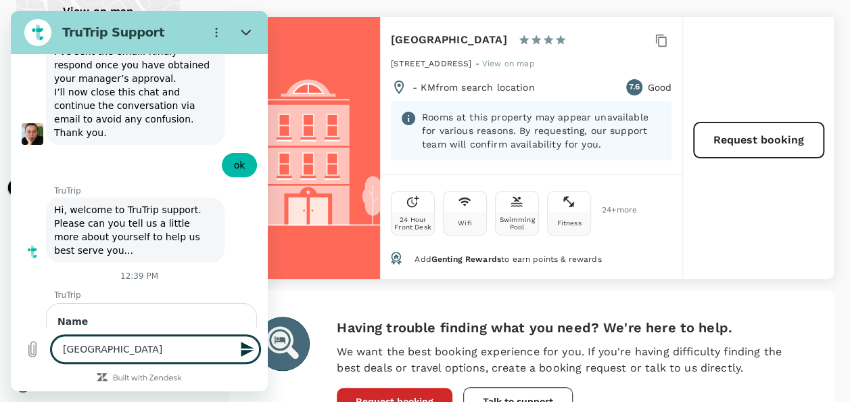
type textarea "x"
type textarea "[GEOGRAPHIC_DATA] -"
type textarea "x"
type textarea "[GEOGRAPHIC_DATA] -"
type textarea "x"
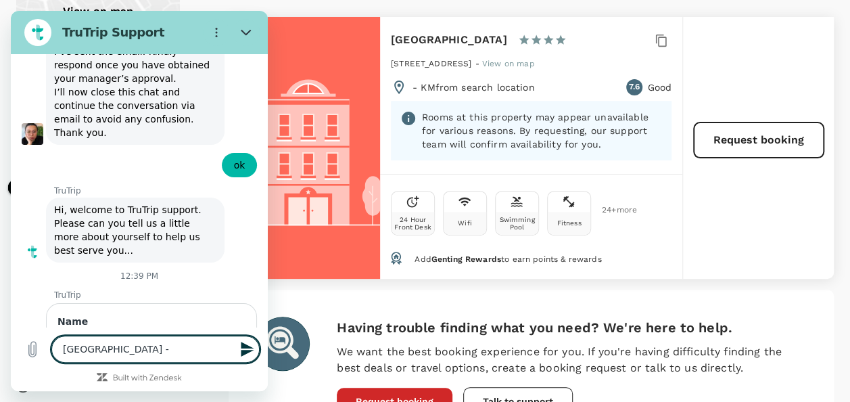
type textarea "[GEOGRAPHIC_DATA] - n"
type textarea "x"
type textarea "[GEOGRAPHIC_DATA] - no"
type textarea "x"
type textarea "[GEOGRAPHIC_DATA] - no"
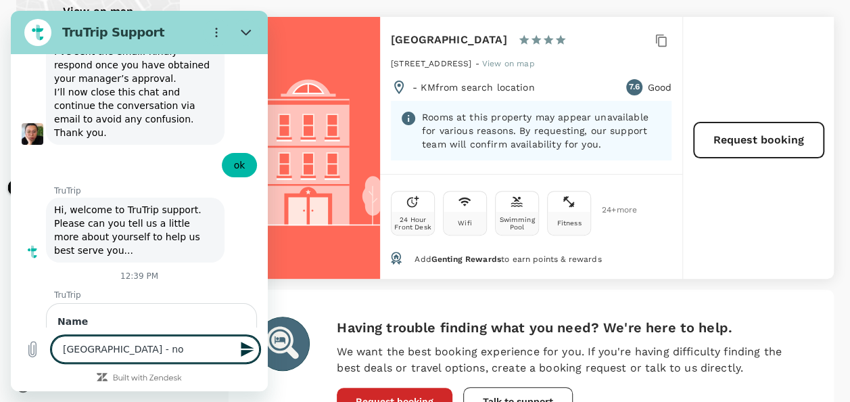
type textarea "x"
type textarea "[GEOGRAPHIC_DATA] - no b"
type textarea "x"
type textarea "[GEOGRAPHIC_DATA] - no bo"
type textarea "x"
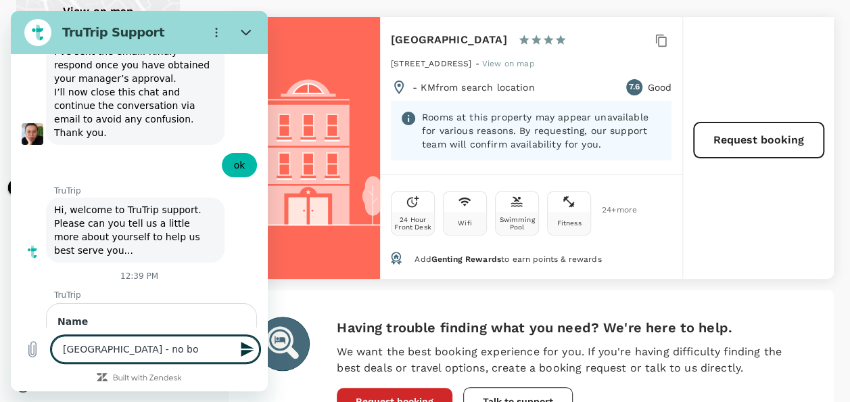
type textarea "[GEOGRAPHIC_DATA] - no boo"
type textarea "x"
type textarea "[GEOGRAPHIC_DATA] - no book"
type textarea "x"
type textarea "[GEOGRAPHIC_DATA] - no booki"
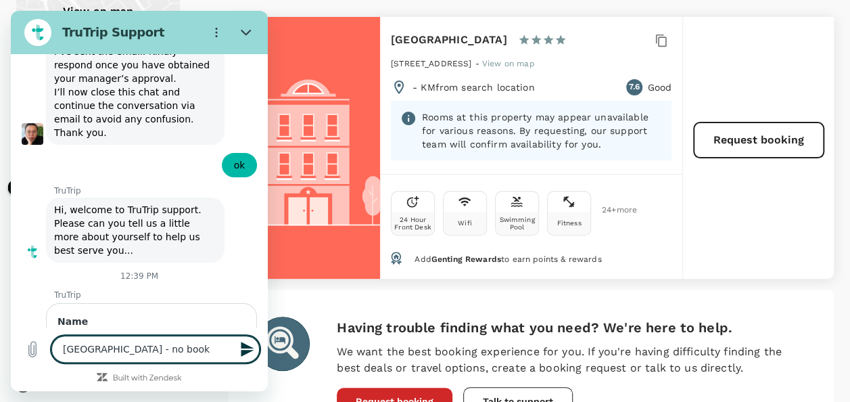
type textarea "x"
type textarea "[GEOGRAPHIC_DATA] - no bookin"
type textarea "x"
type textarea "[GEOGRAPHIC_DATA] - no booking"
type textarea "x"
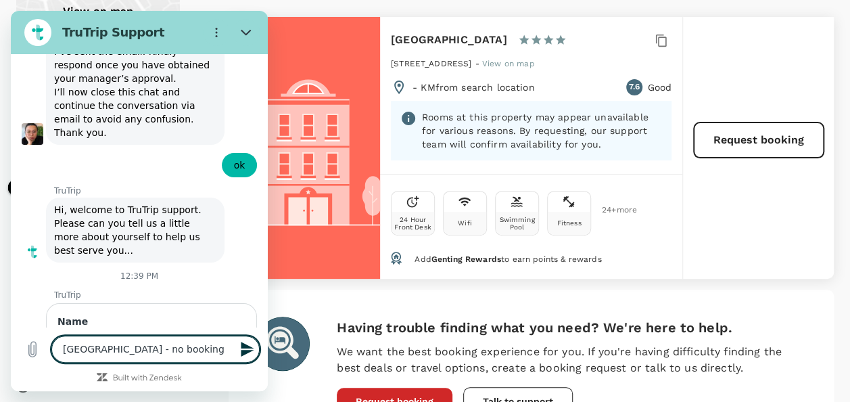
type textarea "[GEOGRAPHIC_DATA] - no booking"
type textarea "x"
type textarea "[GEOGRAPHIC_DATA] - no booking i"
type textarea "x"
type textarea "[GEOGRAPHIC_DATA] - no booking in"
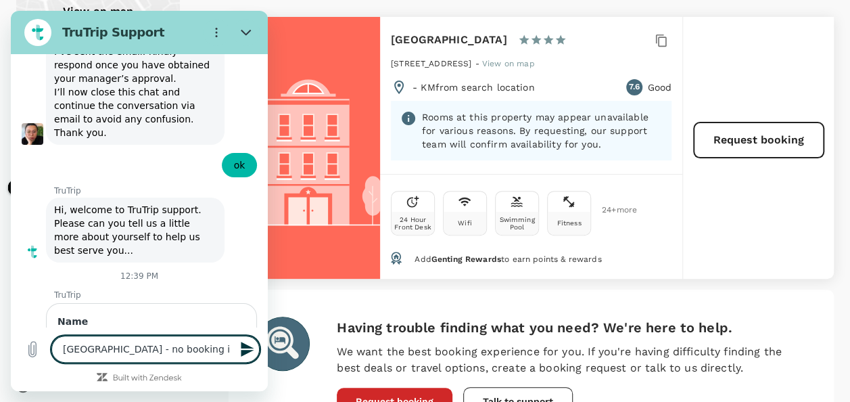
type textarea "x"
type textarea "[GEOGRAPHIC_DATA] - no booking in"
type textarea "x"
type textarea "[GEOGRAPHIC_DATA] - no booking in t"
type textarea "x"
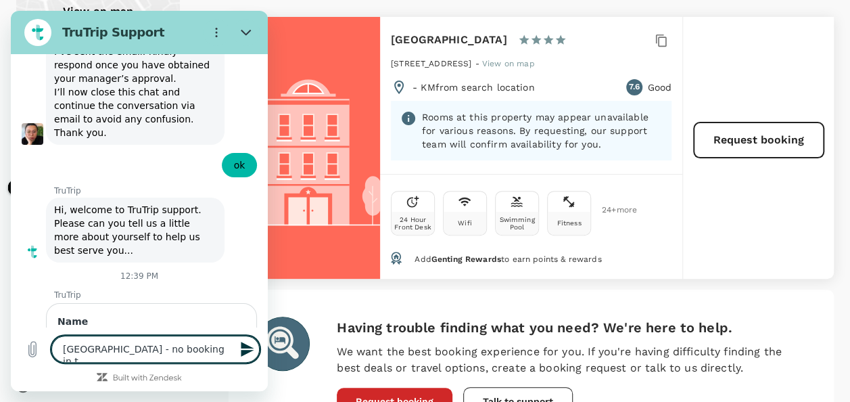
type textarea "[GEOGRAPHIC_DATA] - no booking in th"
type textarea "x"
type textarea "[GEOGRAPHIC_DATA] - no booking in the"
type textarea "x"
type textarea "[GEOGRAPHIC_DATA] - no booking in the"
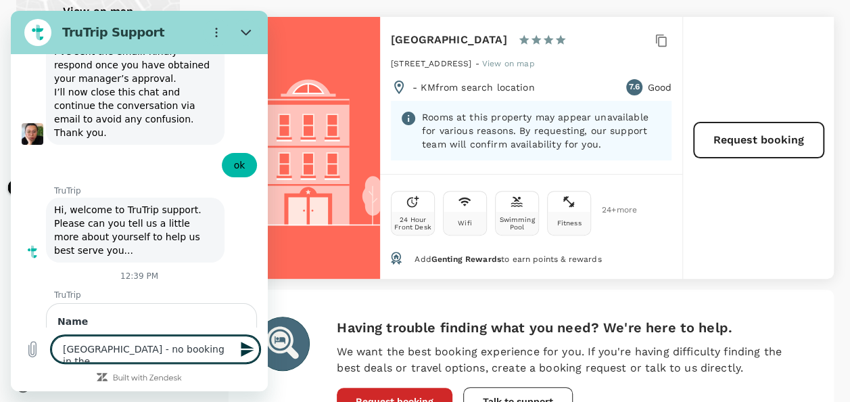
type textarea "x"
type textarea "[GEOGRAPHIC_DATA] - no booking in the s"
type textarea "x"
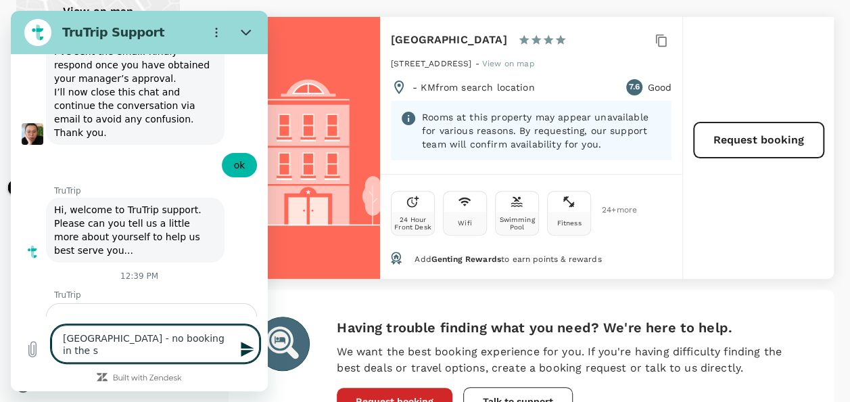
type textarea "[GEOGRAPHIC_DATA] - no booking in the so"
type textarea "x"
type textarea "[GEOGRAPHIC_DATA] - no booking in the sot"
type textarea "x"
type textarea "[GEOGRAPHIC_DATA] - no booking in the sote"
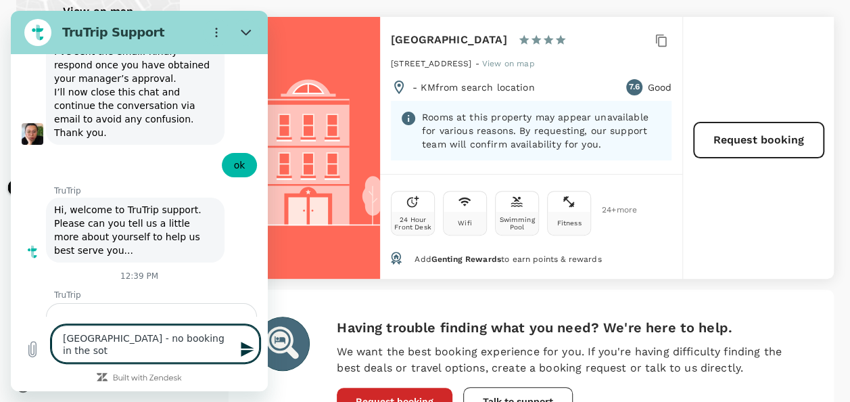
type textarea "x"
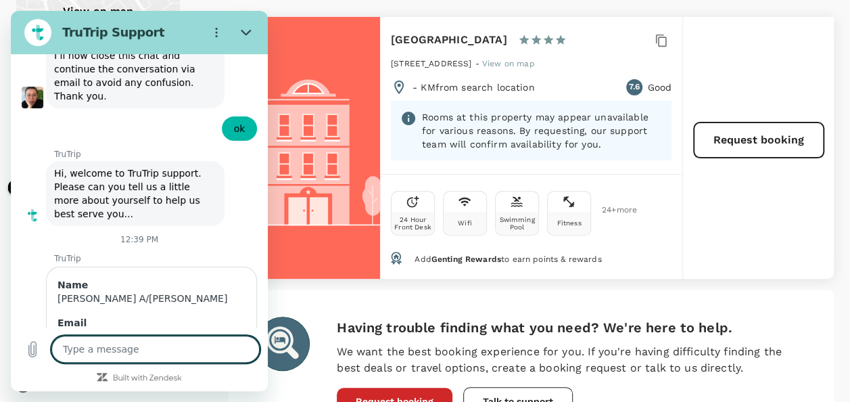
type textarea "x"
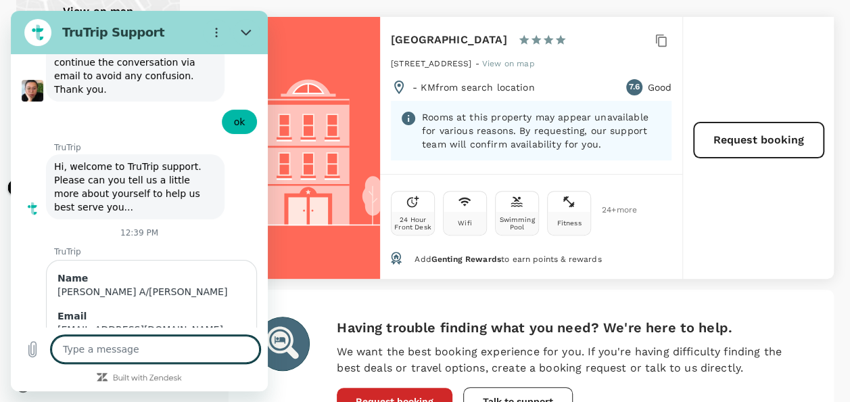
type textarea "p"
type textarea "x"
type textarea "pl"
type textarea "x"
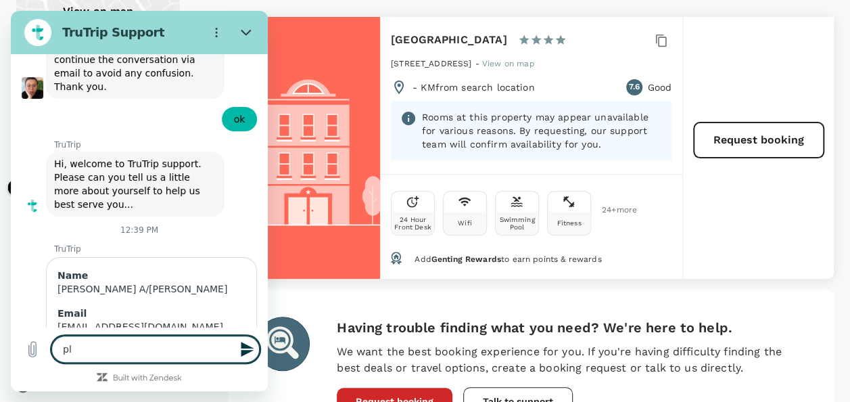
type textarea "ple"
type textarea "x"
type textarea "plea"
type textarea "x"
type textarea "pleas"
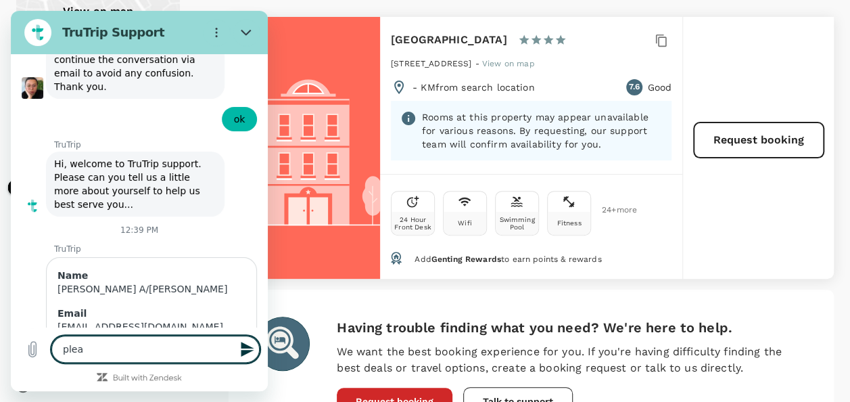
type textarea "x"
type textarea "please"
type textarea "x"
type textarea "please"
type textarea "x"
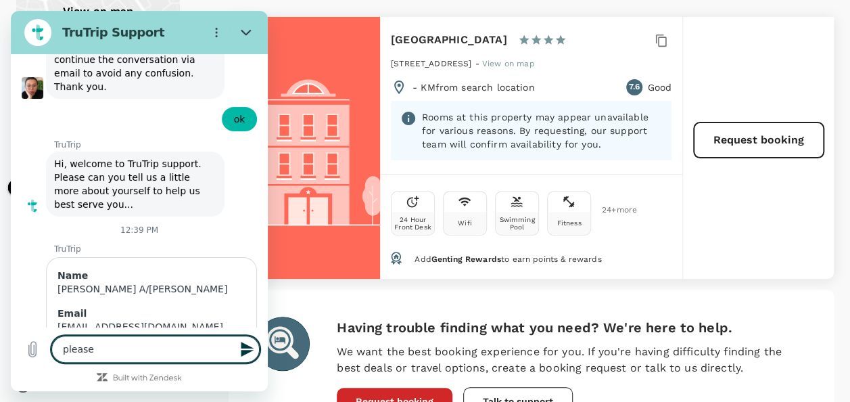
type textarea "please h"
type textarea "x"
type textarea "please he"
type textarea "x"
type textarea "please hel"
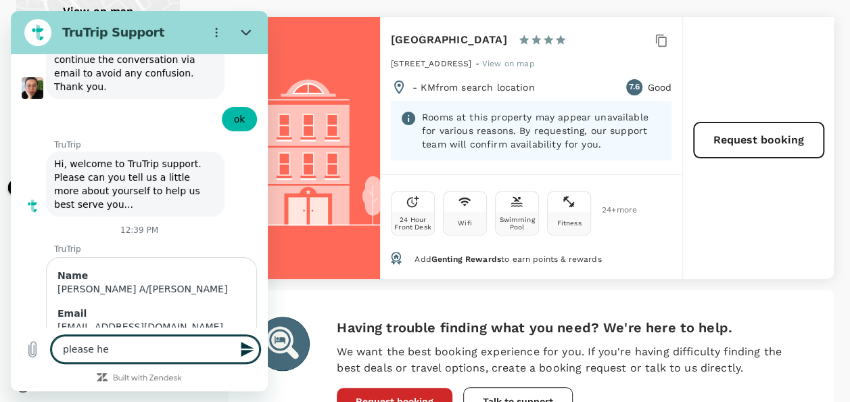
type textarea "x"
type textarea "please helop"
type textarea "x"
type textarea "please helo"
type textarea "x"
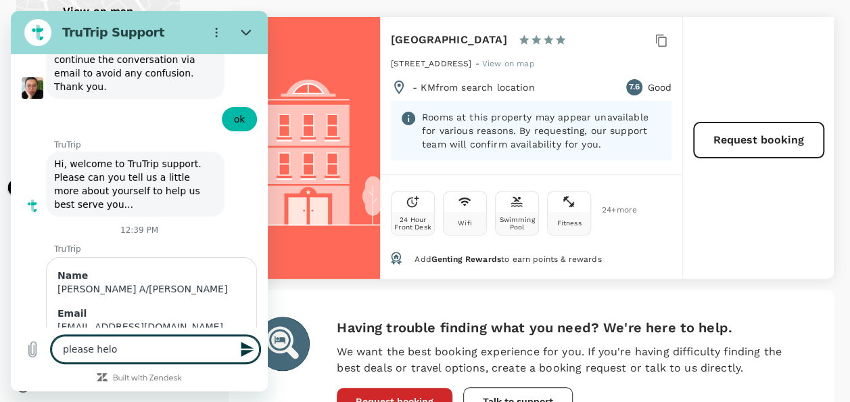
type textarea "please hel"
type textarea "x"
type textarea "please help"
type textarea "x"
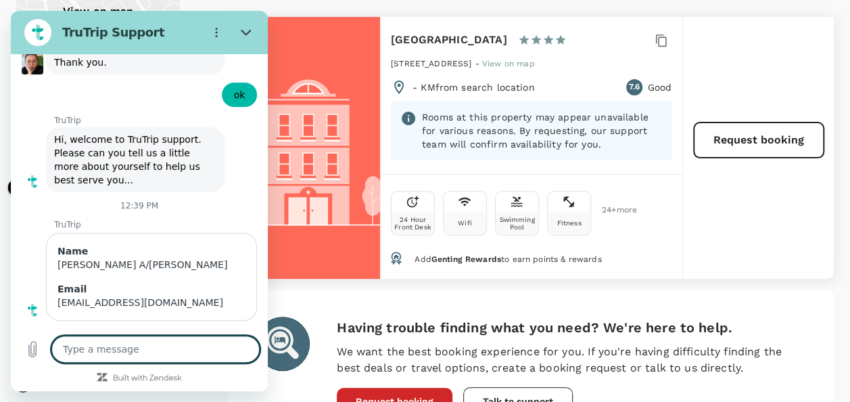
type textarea "x"
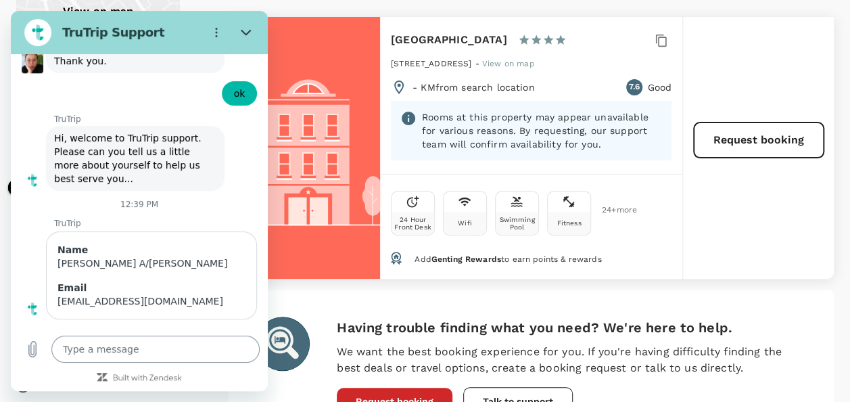
click at [210, 354] on textarea at bounding box center [155, 349] width 208 height 27
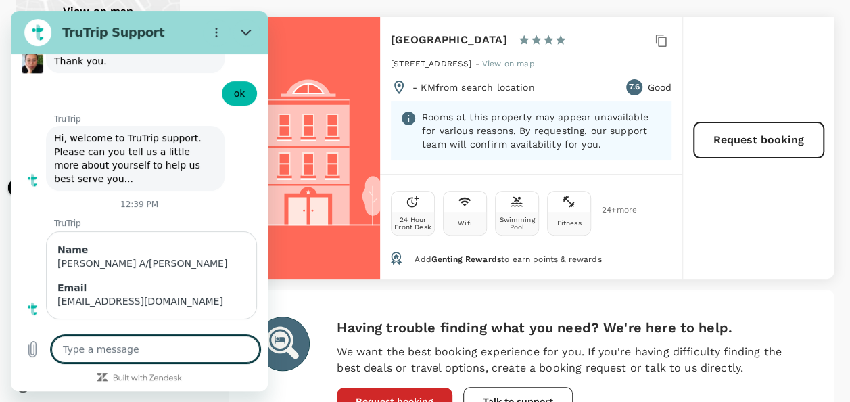
type textarea "a"
type textarea "x"
type textarea "an"
type textarea "x"
type textarea "and"
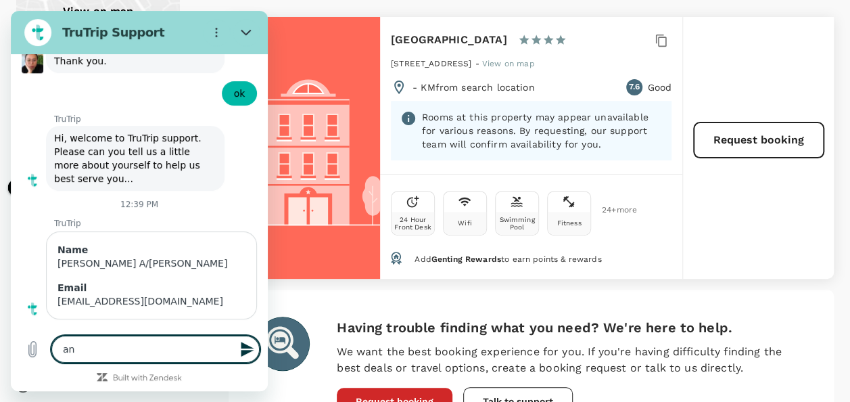
type textarea "x"
type textarea "and"
type textarea "x"
type textarea "and p"
type textarea "x"
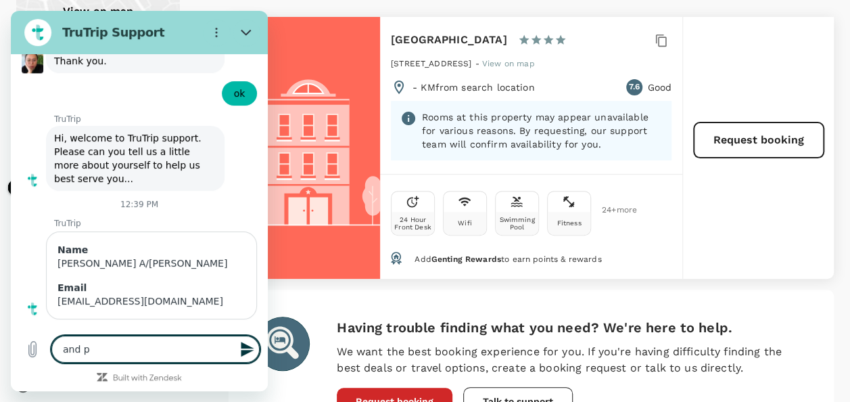
type textarea "and pl"
type textarea "x"
type textarea "and ple"
type textarea "x"
type textarea "and plea"
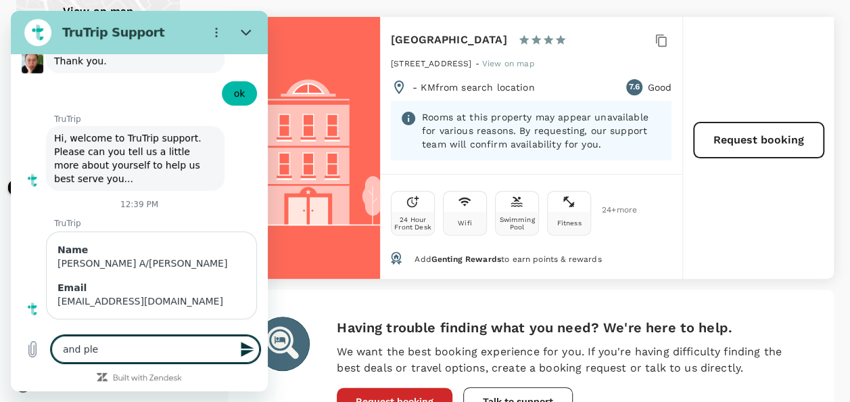
type textarea "x"
type textarea "and pleas"
type textarea "x"
type textarea "and please"
type textarea "x"
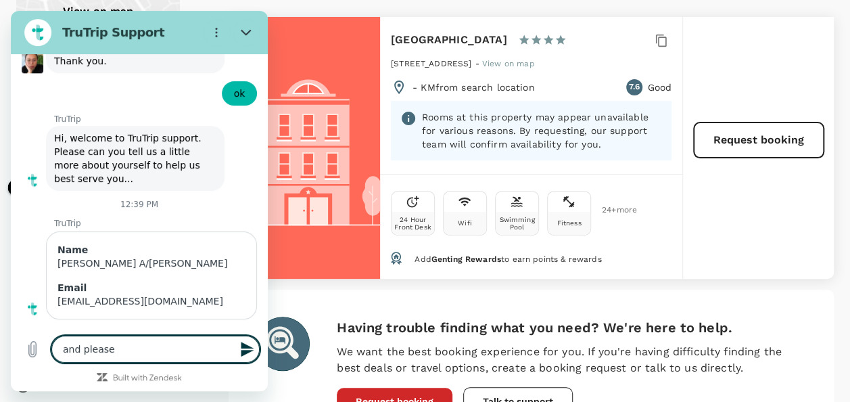
type textarea "and please"
type textarea "x"
type textarea "and please s"
type textarea "x"
type textarea "and please se"
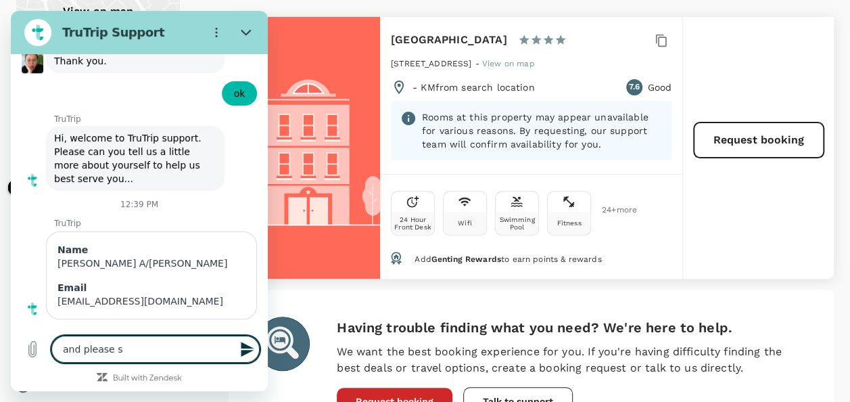
type textarea "x"
type textarea "and please sen"
type textarea "x"
type textarea "and please send"
type textarea "x"
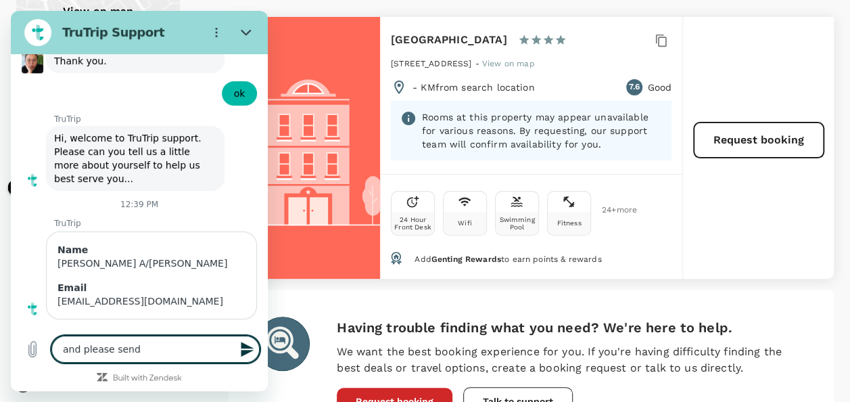
type textarea "and please send"
type textarea "x"
type textarea "and please send t"
type textarea "x"
type textarea "and please send th"
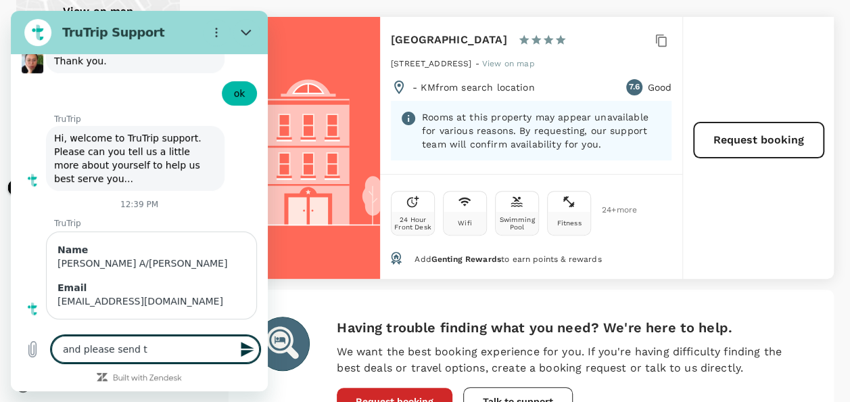
type textarea "x"
type textarea "and please send the"
type textarea "x"
type textarea "and please send the"
type textarea "x"
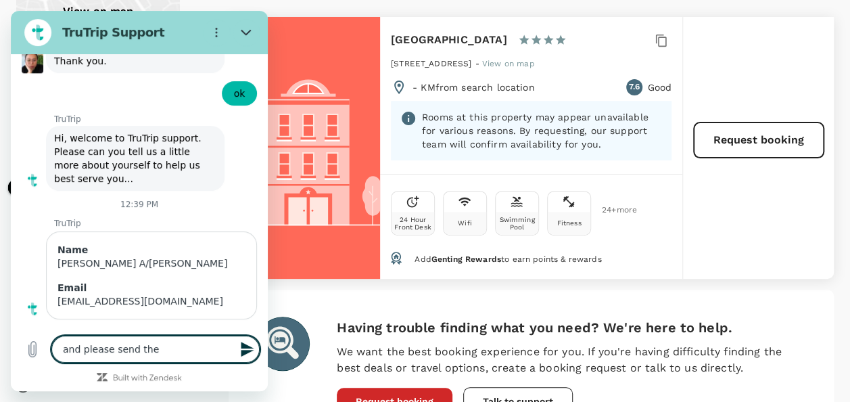
type textarea "and please send the d"
type textarea "x"
type textarea "and please send the de"
type textarea "x"
type textarea "and please send the det"
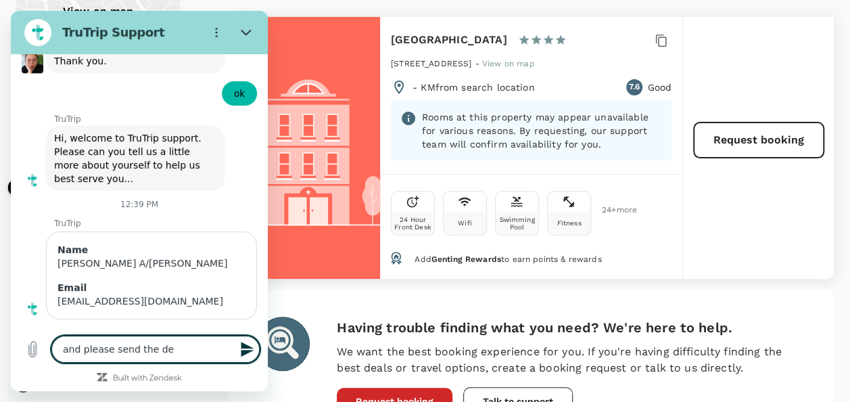
type textarea "x"
type textarea "and please send the deta"
type textarea "x"
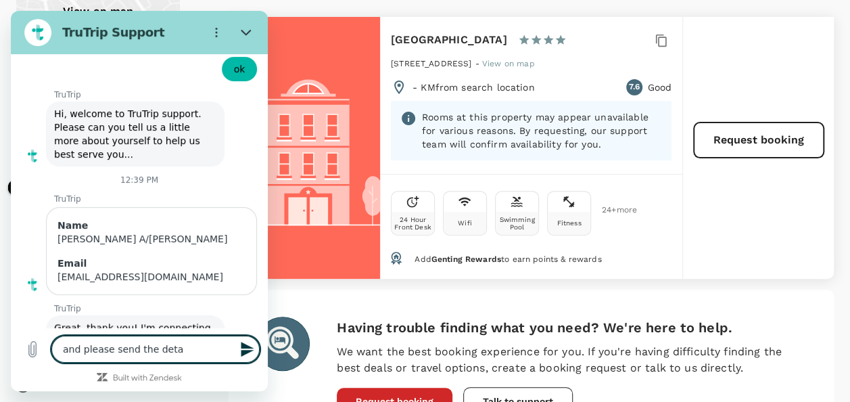
type textarea "and please send the detai"
type textarea "x"
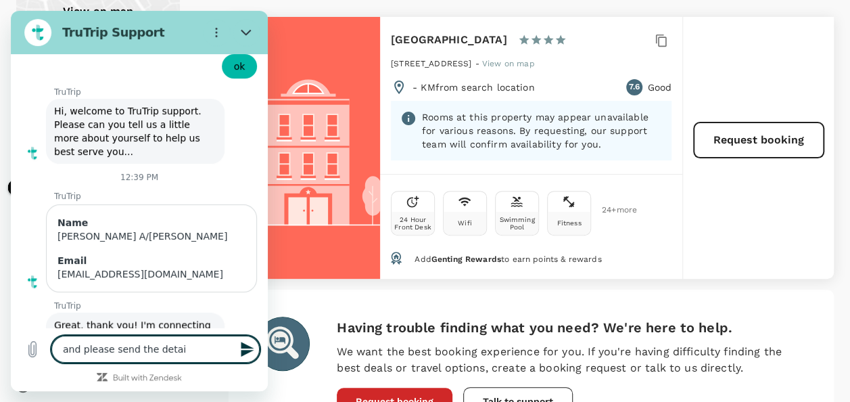
type textarea "and please send the detail"
type textarea "x"
type textarea "and please send the details"
type textarea "x"
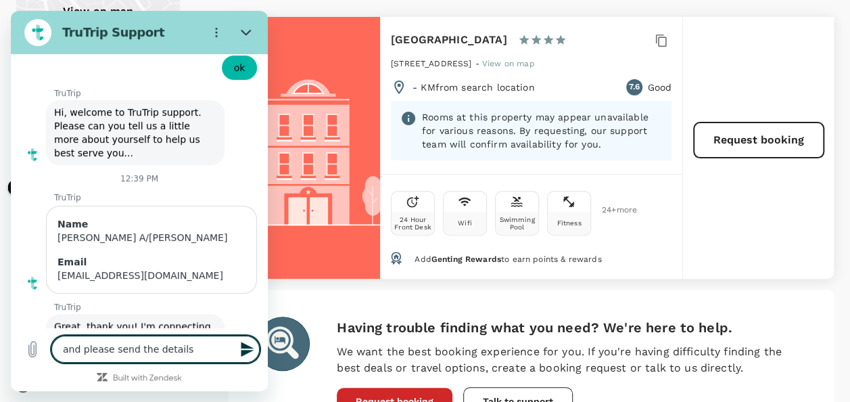
type textarea "and please send the details"
type textarea "x"
type textarea "and please send the details o"
type textarea "x"
type textarea "and please send the details oi"
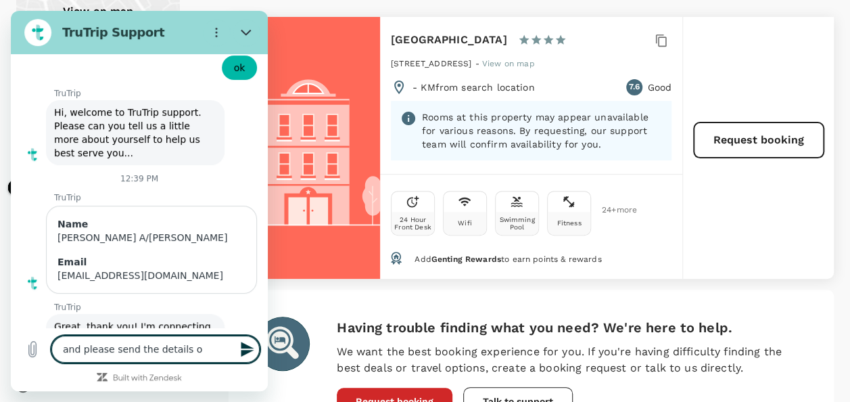
type textarea "x"
type textarea "and please send the details oi"
type textarea "x"
type textarea "and please send the details oi"
type textarea "x"
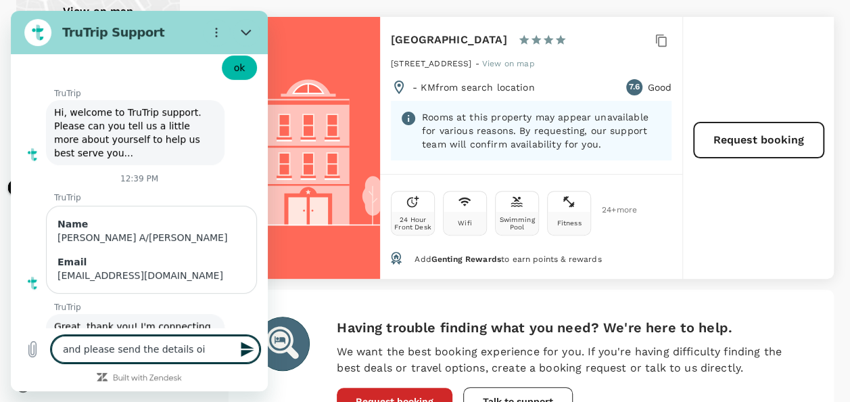
type textarea "and please send the details o"
type textarea "x"
type textarea "and please send the details"
type textarea "x"
type textarea "and please send the details i"
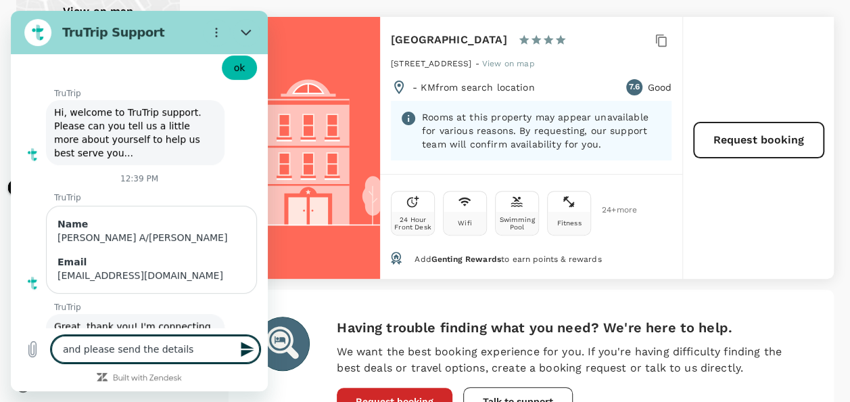
type textarea "x"
type textarea "and please send the details i"
type textarea "x"
type textarea "and please send the details i w"
type textarea "x"
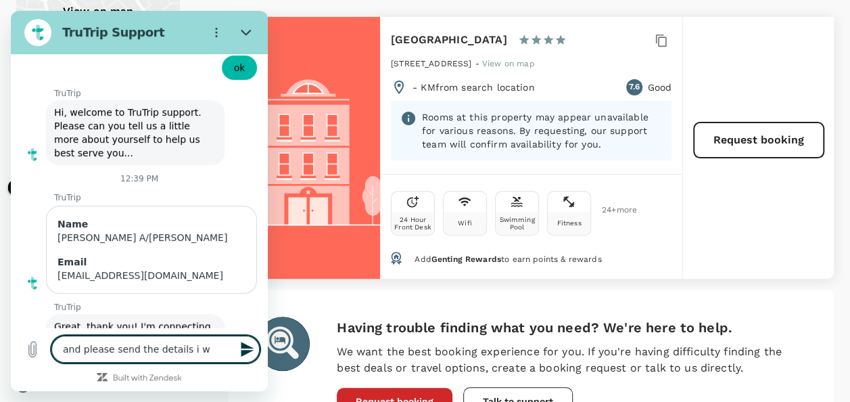
type textarea "and please send the details i wi"
type textarea "x"
type textarea "and please send the details i wil"
type textarea "x"
type textarea "and please send the details i will"
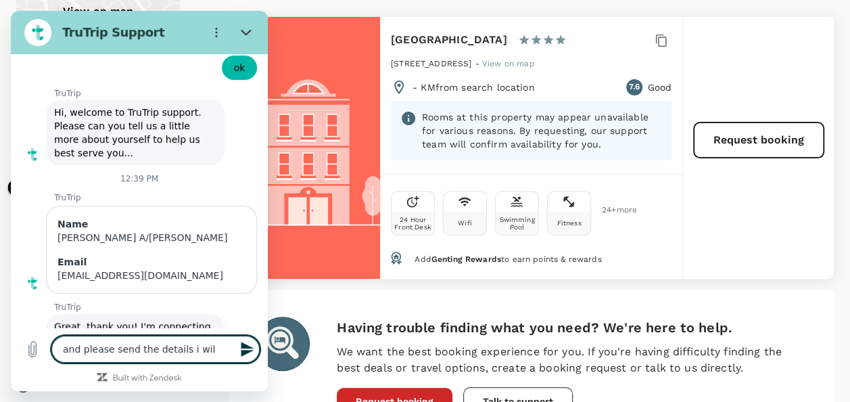
type textarea "x"
type textarea "and please send the details i will"
type textarea "x"
type textarea "and please send the details i will g"
type textarea "x"
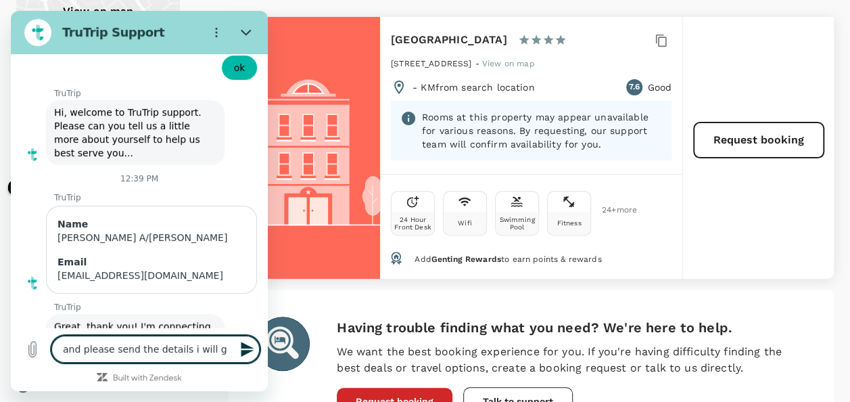
type textarea "and please send the details i will ge"
type textarea "x"
type textarea "and please send the details i will get"
type textarea "x"
type textarea "and please send the details i will get"
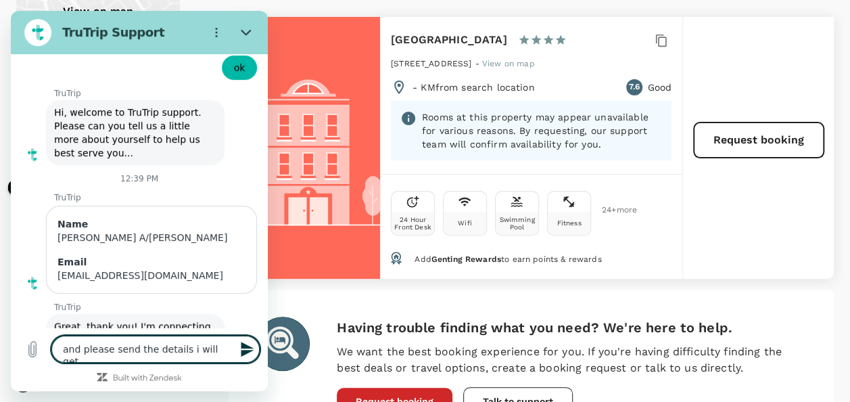
type textarea "x"
type textarea "and please send the details i will get b"
type textarea "x"
type textarea "and please send the details i will get ba"
type textarea "x"
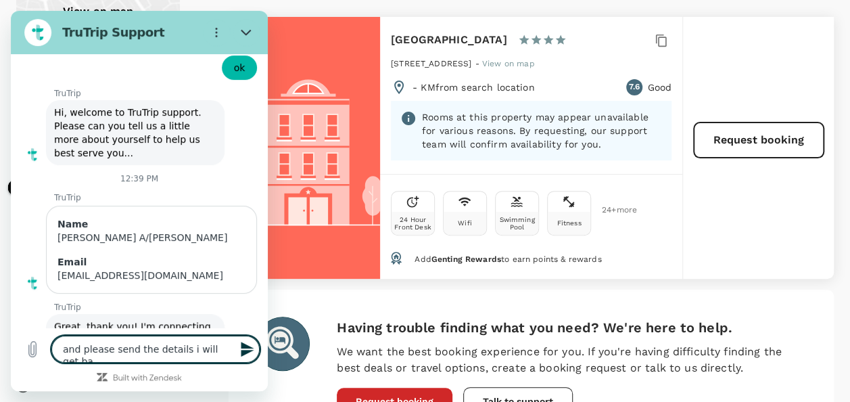
type textarea "and please send the details i will get bac"
type textarea "x"
type textarea "and please send the details i will get back"
type textarea "x"
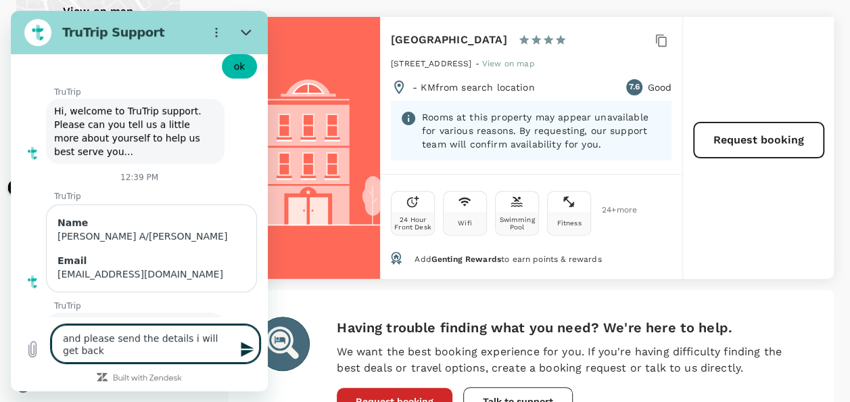
type textarea "and please send the details i will get back"
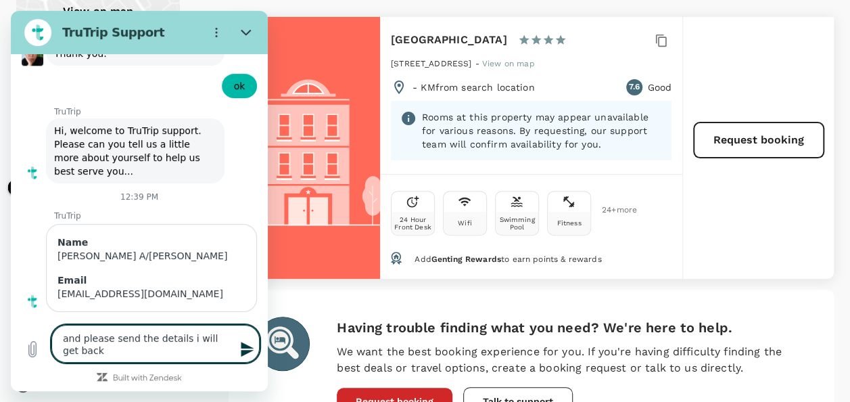
type textarea "x"
type textarea "and please send the details i will get back a"
type textarea "x"
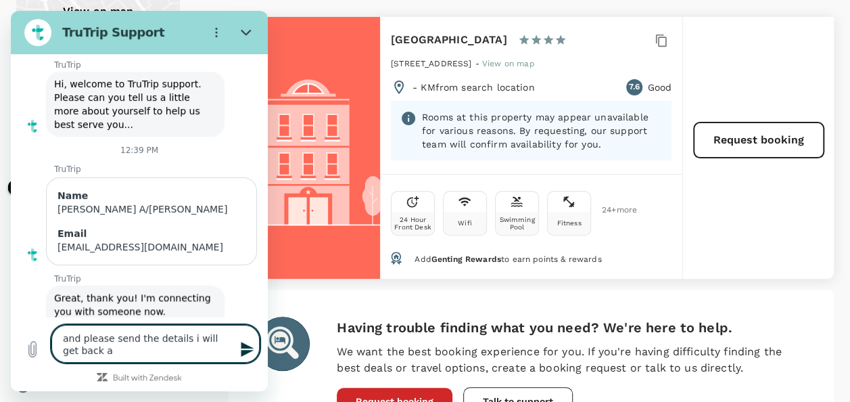
type textarea "and please send the details i will get back ab"
type textarea "x"
type textarea "and please send the details i will get back abo"
type textarea "x"
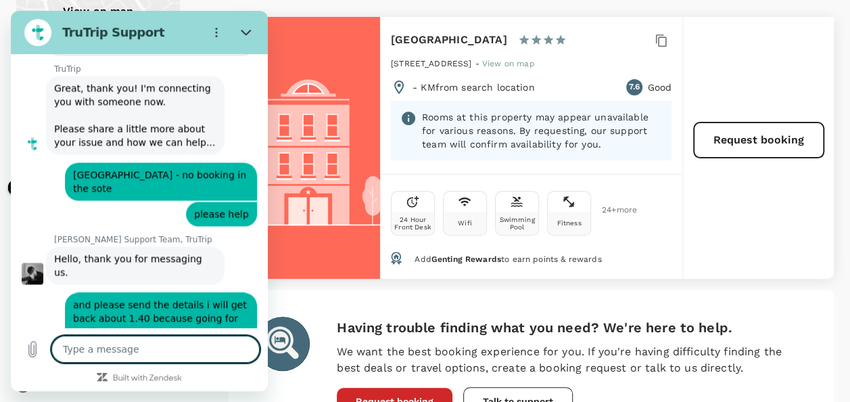
scroll to position [6137, 0]
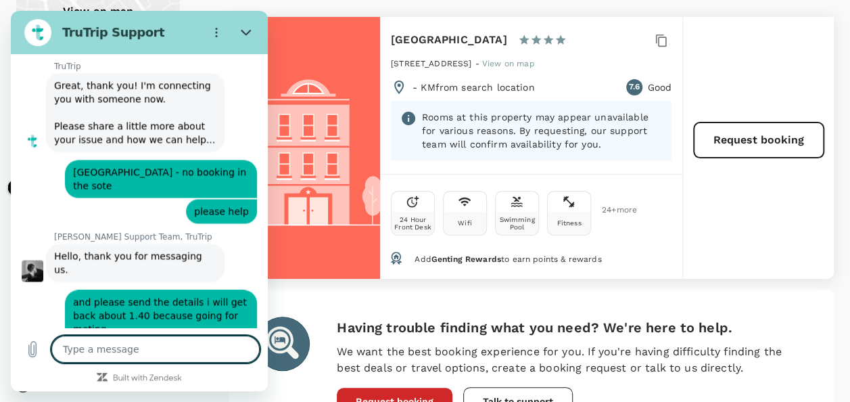
click at [227, 340] on textarea at bounding box center [155, 349] width 208 height 27
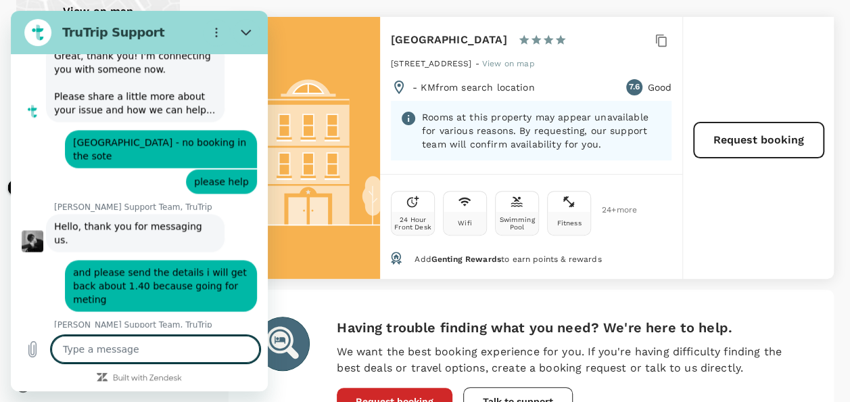
scroll to position [6169, 0]
